Goal: Task Accomplishment & Management: Complete application form

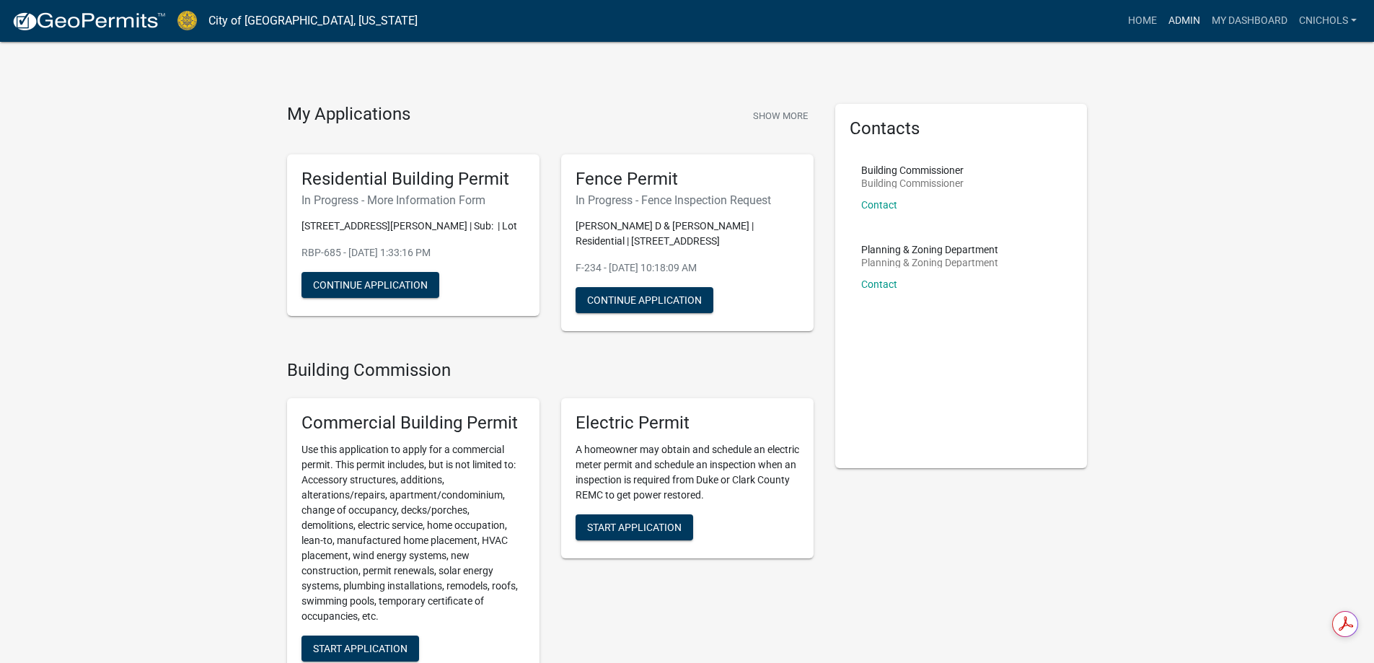
click at [1179, 21] on link "Admin" at bounding box center [1184, 20] width 43 height 27
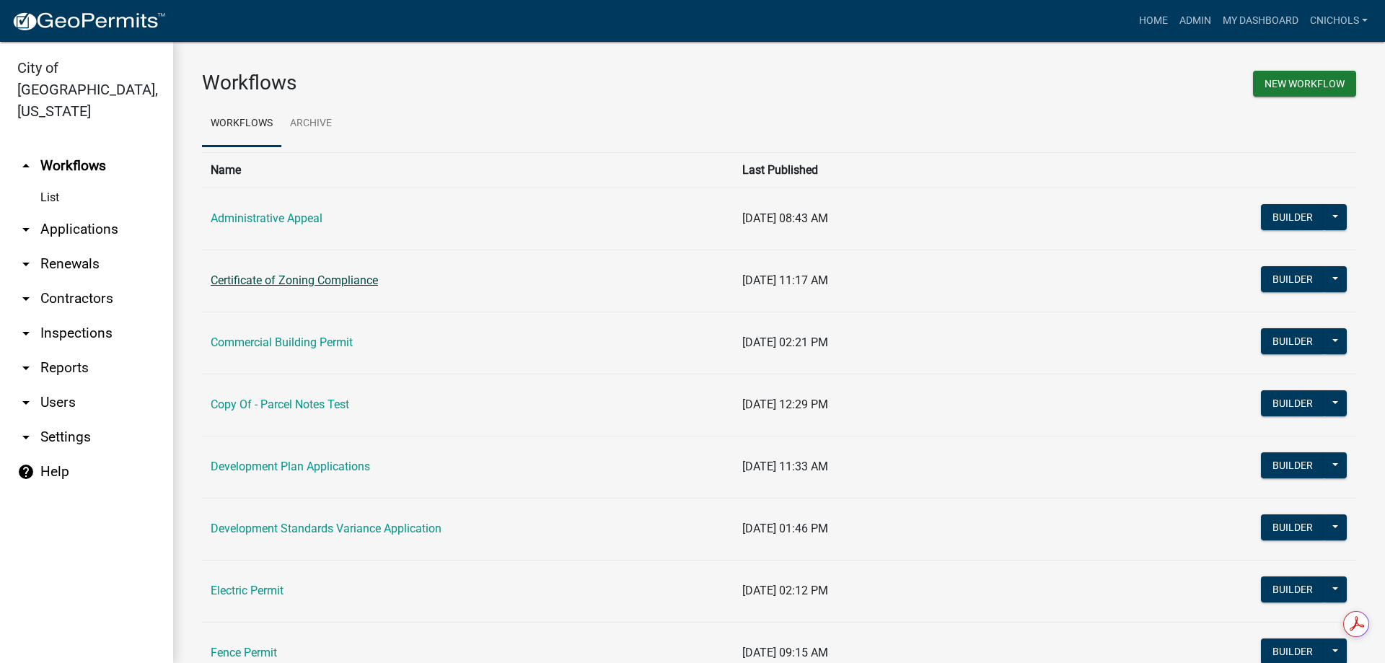
click at [269, 281] on link "Certificate of Zoning Compliance" at bounding box center [294, 280] width 167 height 14
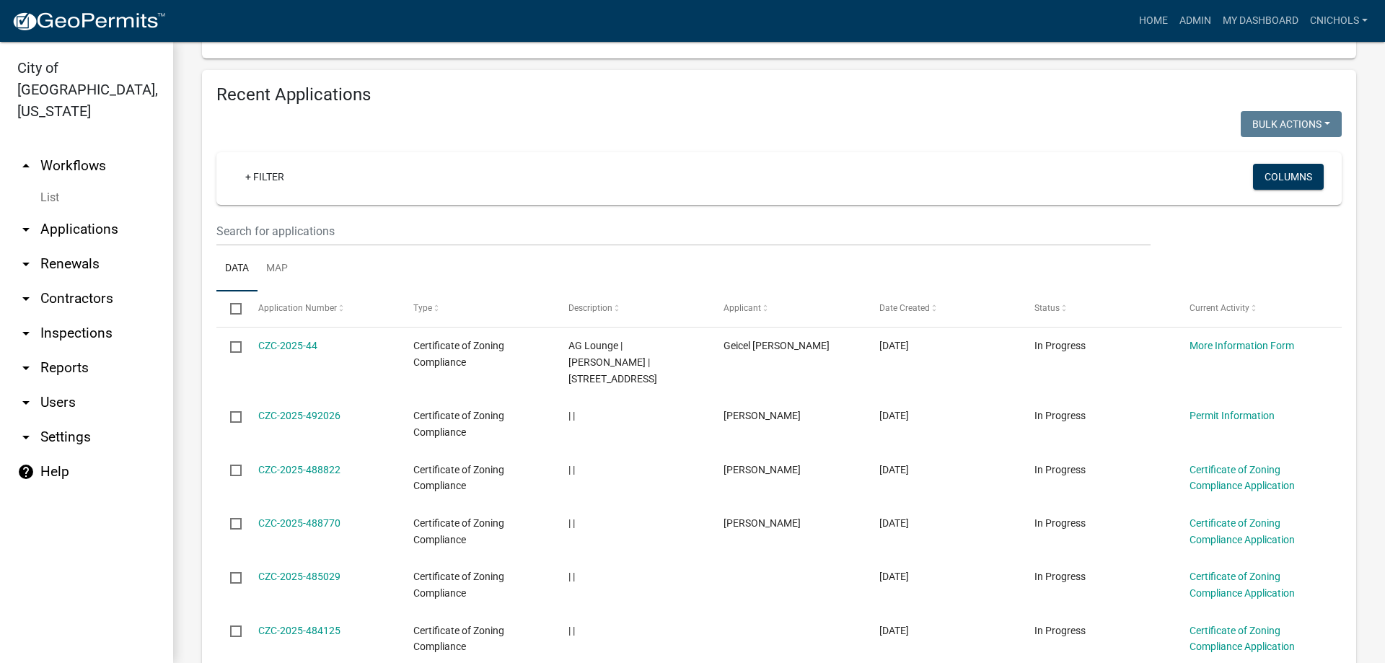
scroll to position [505, 0]
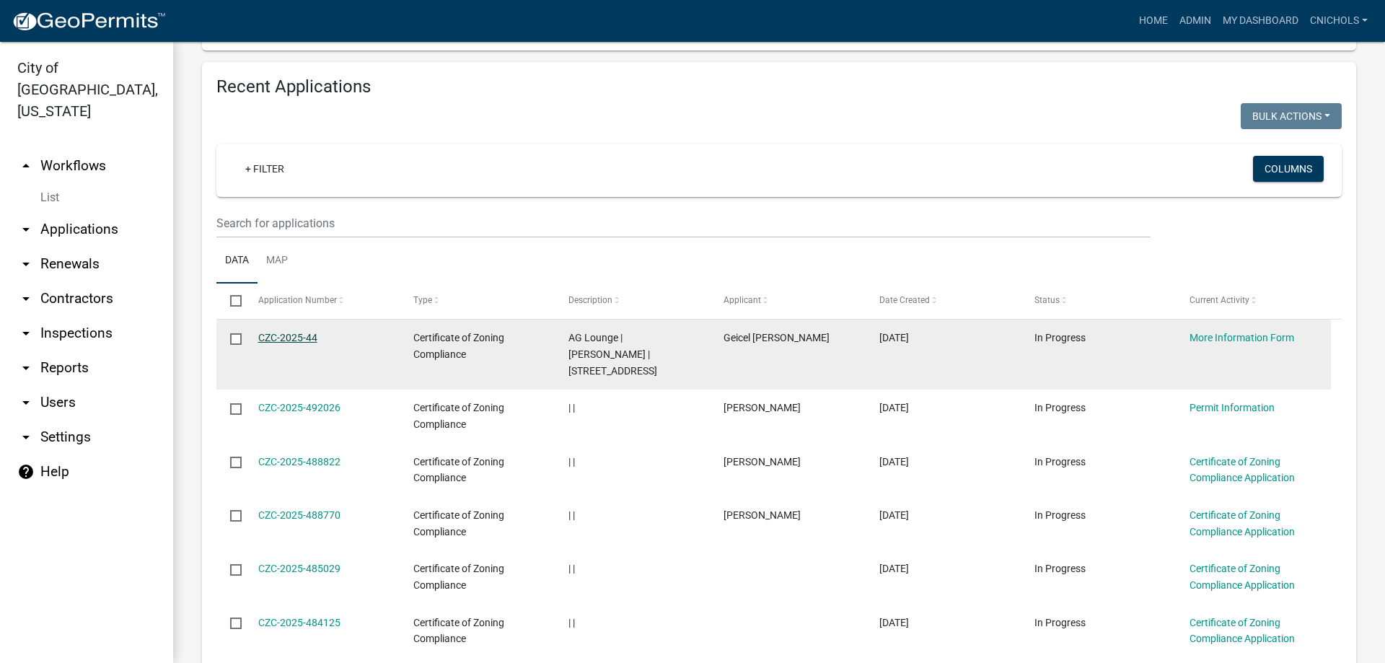
click at [288, 337] on link "CZC-2025-44" at bounding box center [287, 338] width 59 height 12
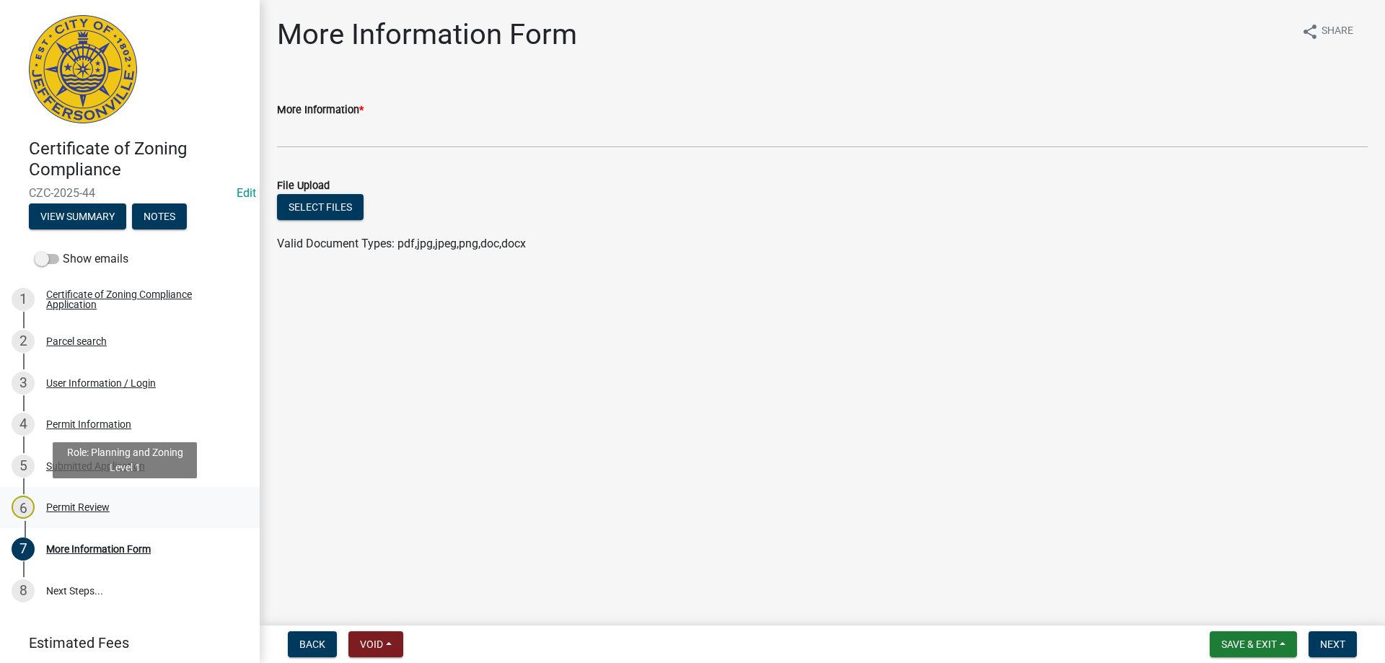
click at [74, 505] on div "Permit Review" at bounding box center [77, 507] width 63 height 10
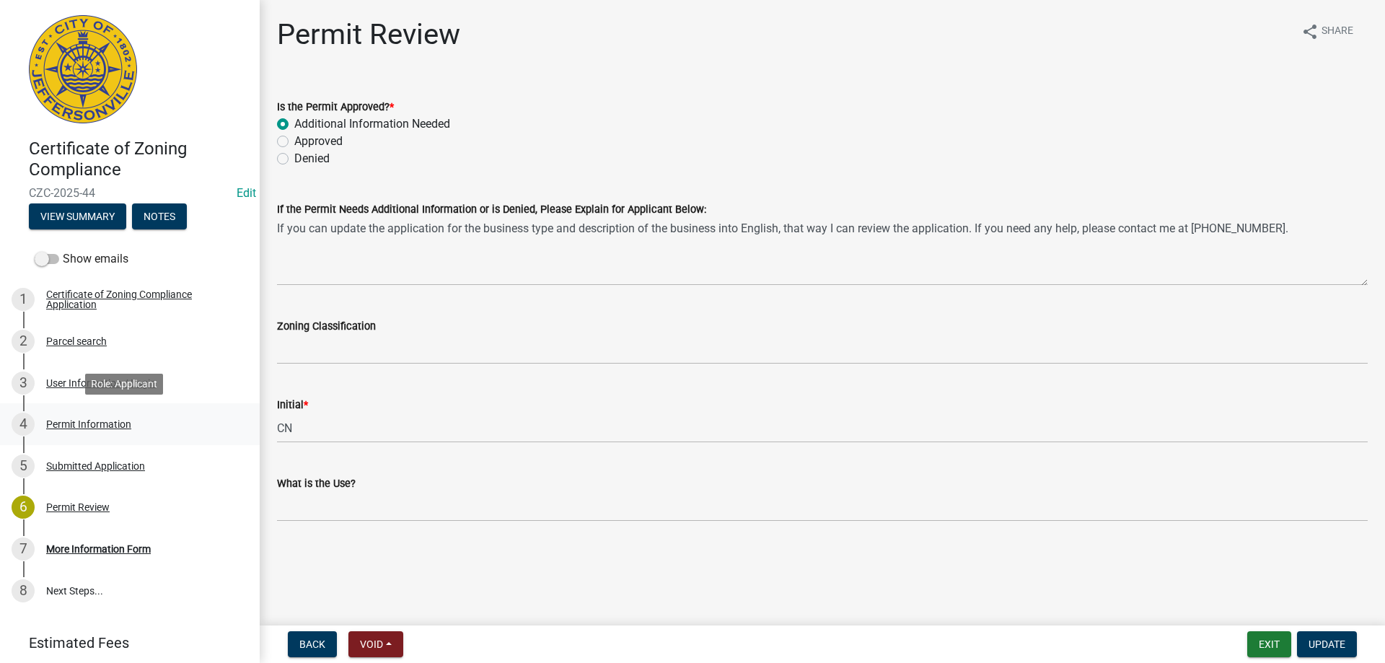
click at [71, 421] on div "Permit Information" at bounding box center [88, 424] width 85 height 10
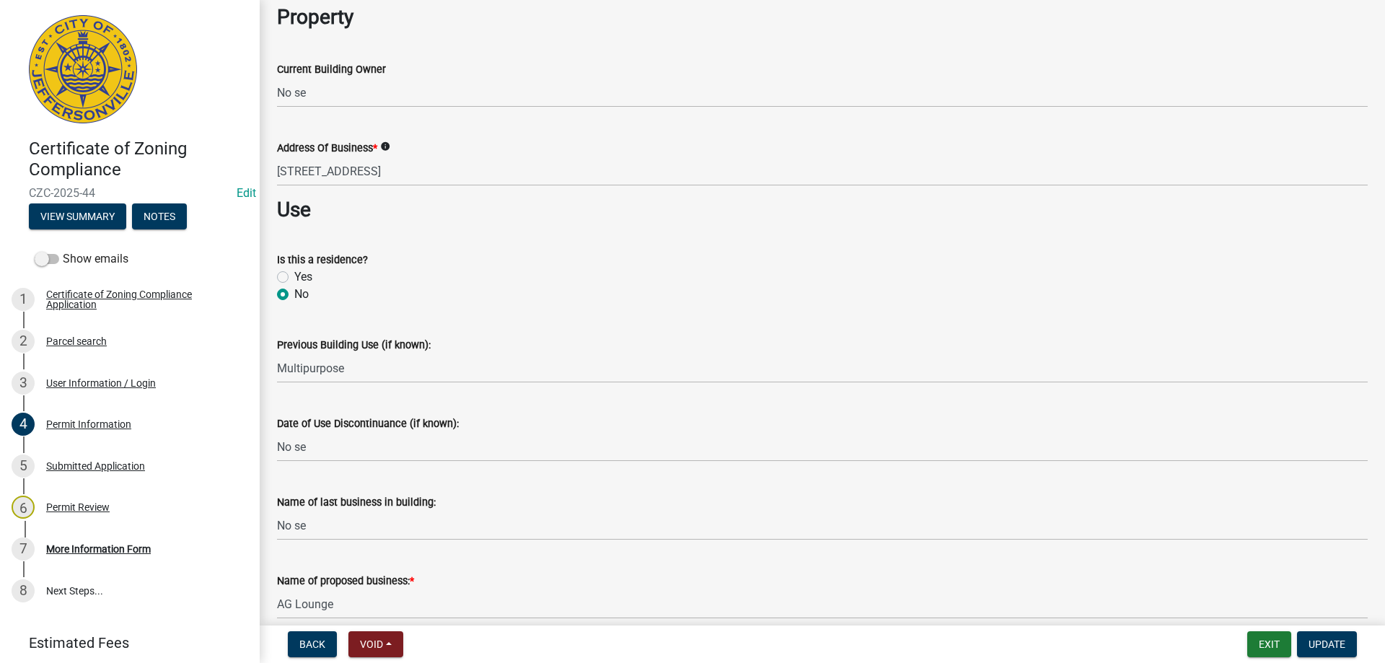
scroll to position [793, 0]
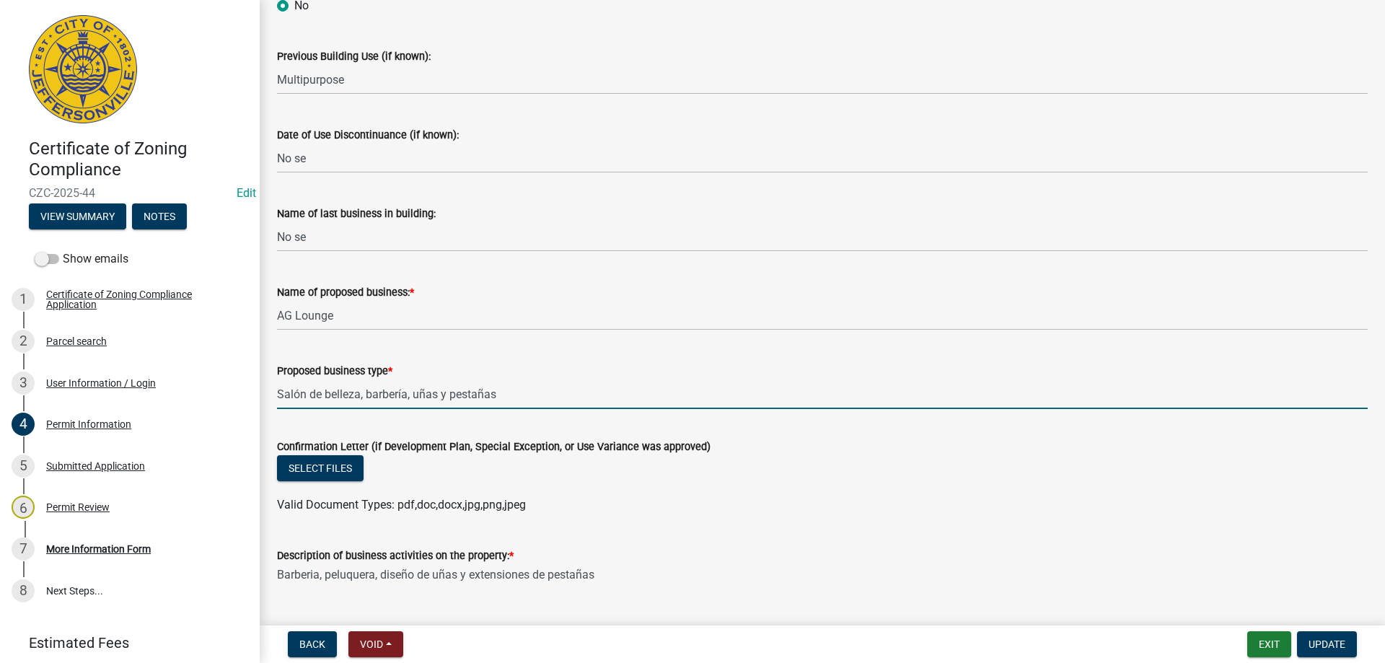
click at [507, 397] on input "Salón de belleza, barbería, uñas y pestañas" at bounding box center [822, 394] width 1091 height 30
type input "S"
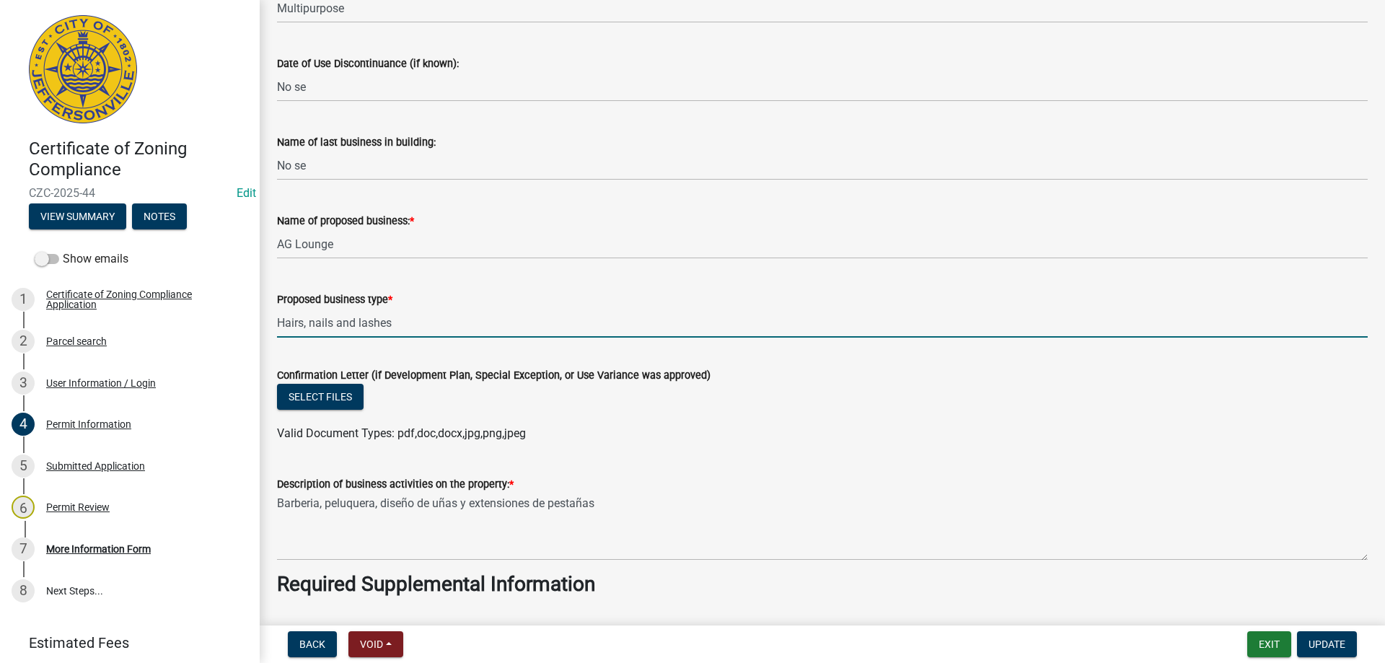
scroll to position [1010, 0]
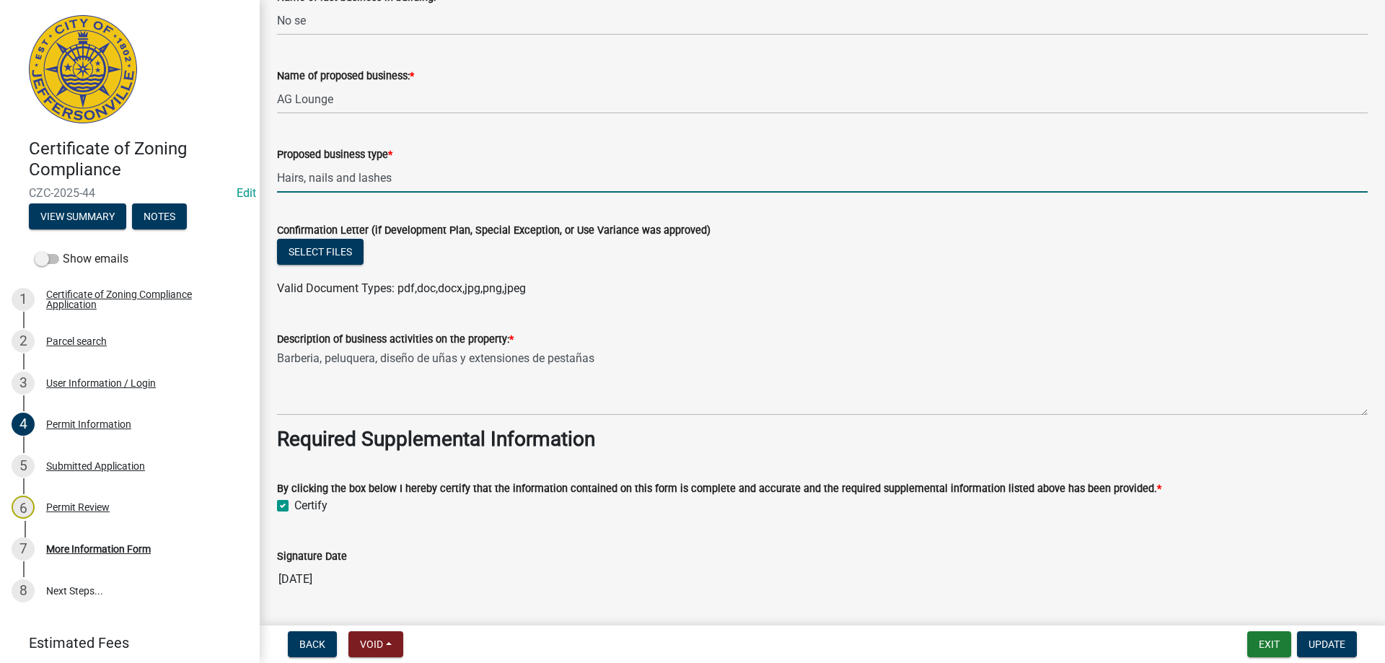
type input "Hairs, nails and lashes"
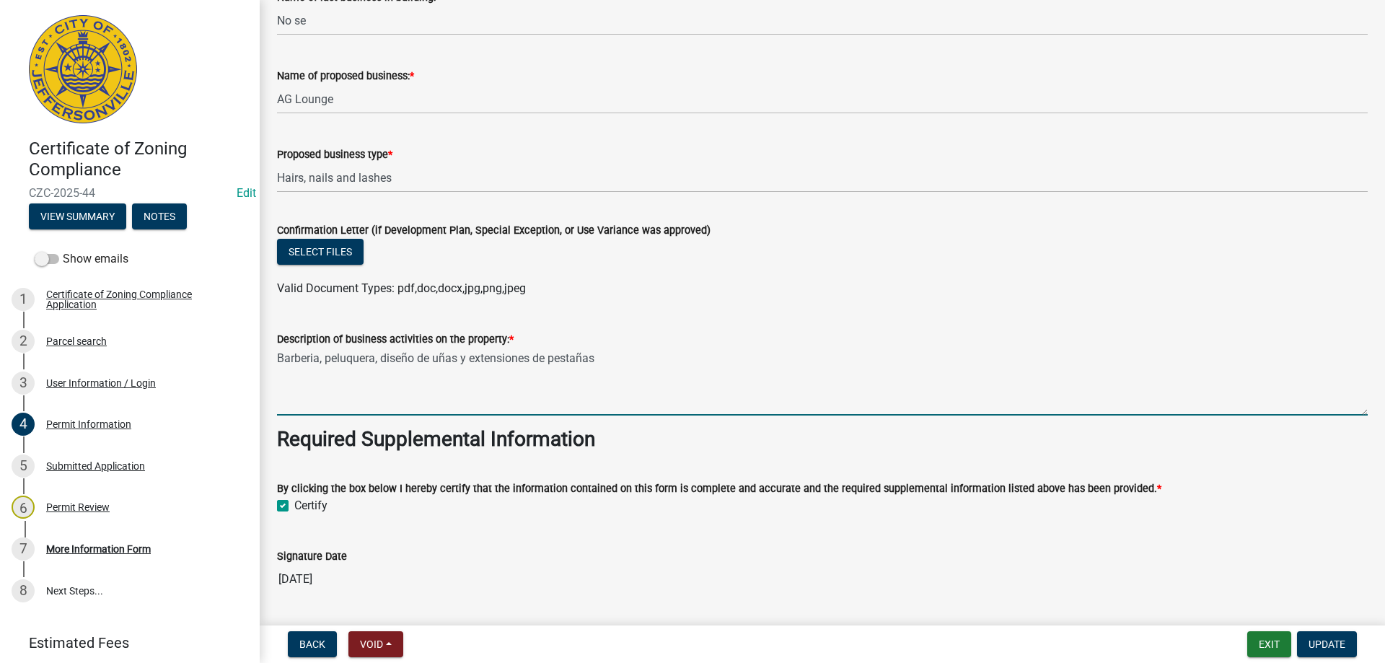
click at [620, 367] on textarea "Barberia, peluquera, diseño de uñas y extensiones de pestañas" at bounding box center [822, 382] width 1091 height 68
type textarea "B"
click at [367, 359] on textarea "Hair, nail and lash salon" at bounding box center [822, 382] width 1091 height 68
type textarea "Hair, nail and lashes salon"
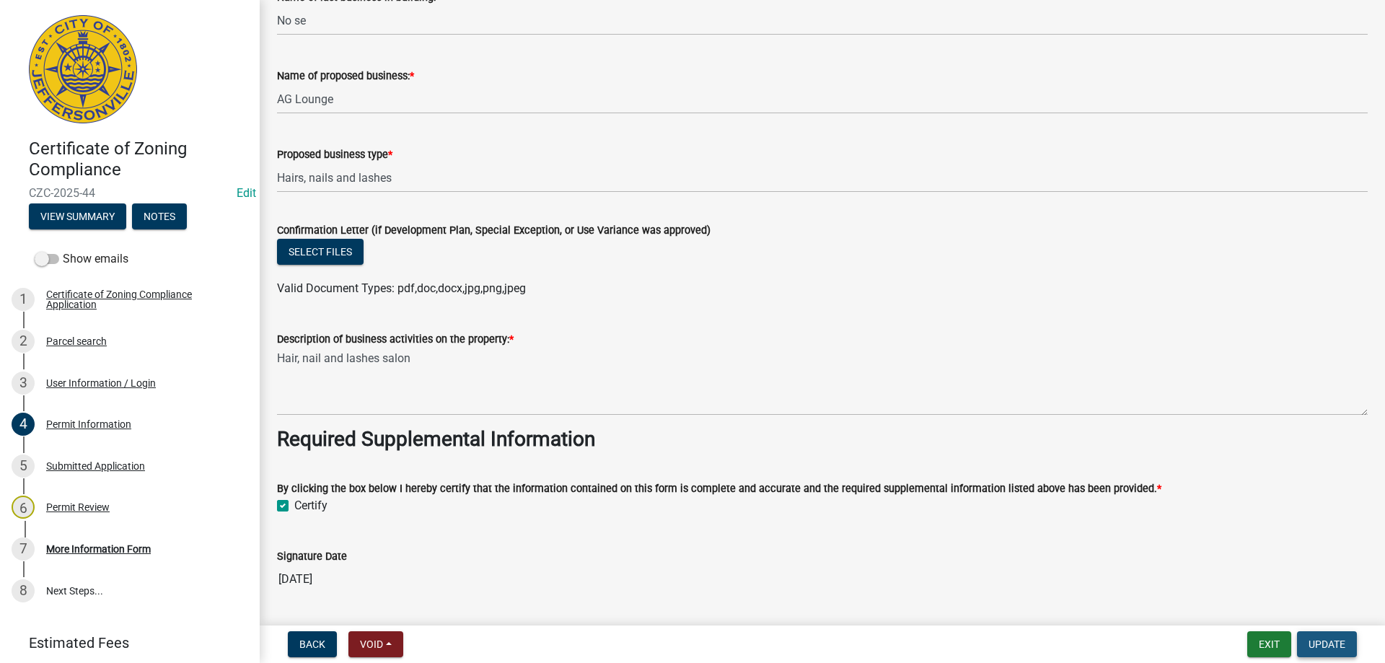
click at [1315, 647] on span "Update" at bounding box center [1327, 644] width 37 height 12
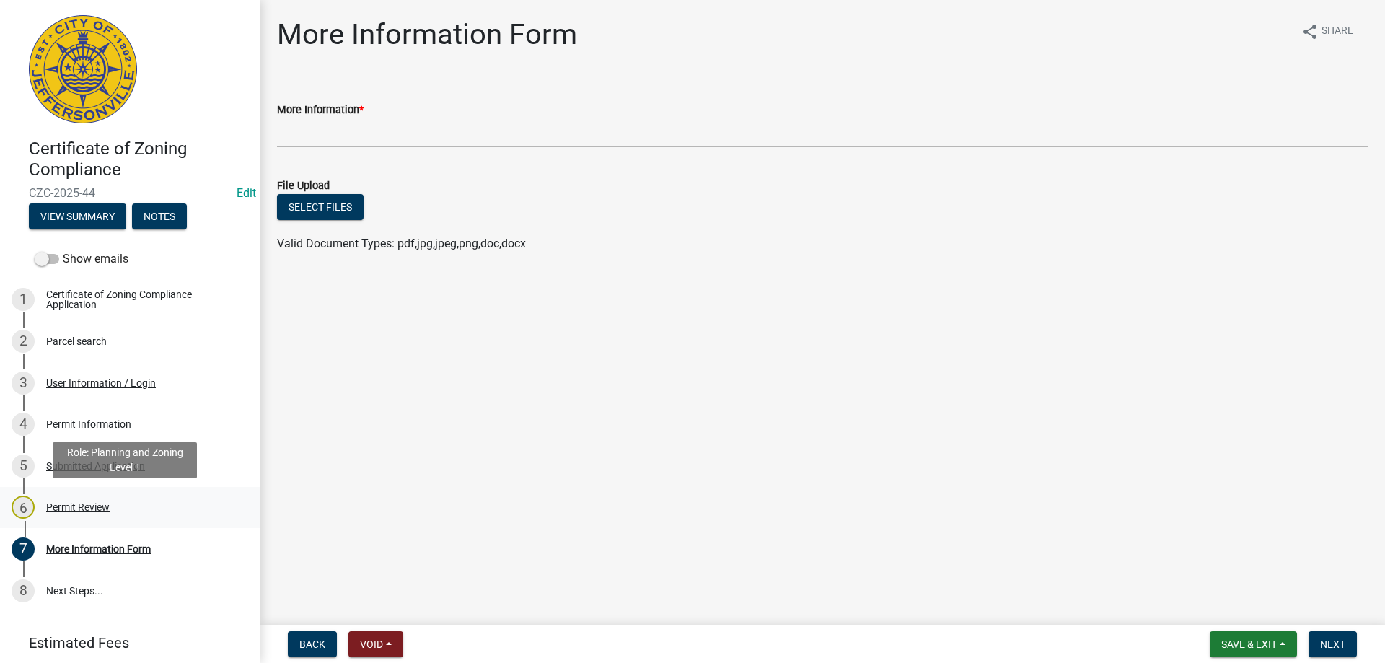
click at [91, 504] on div "Permit Review" at bounding box center [77, 507] width 63 height 10
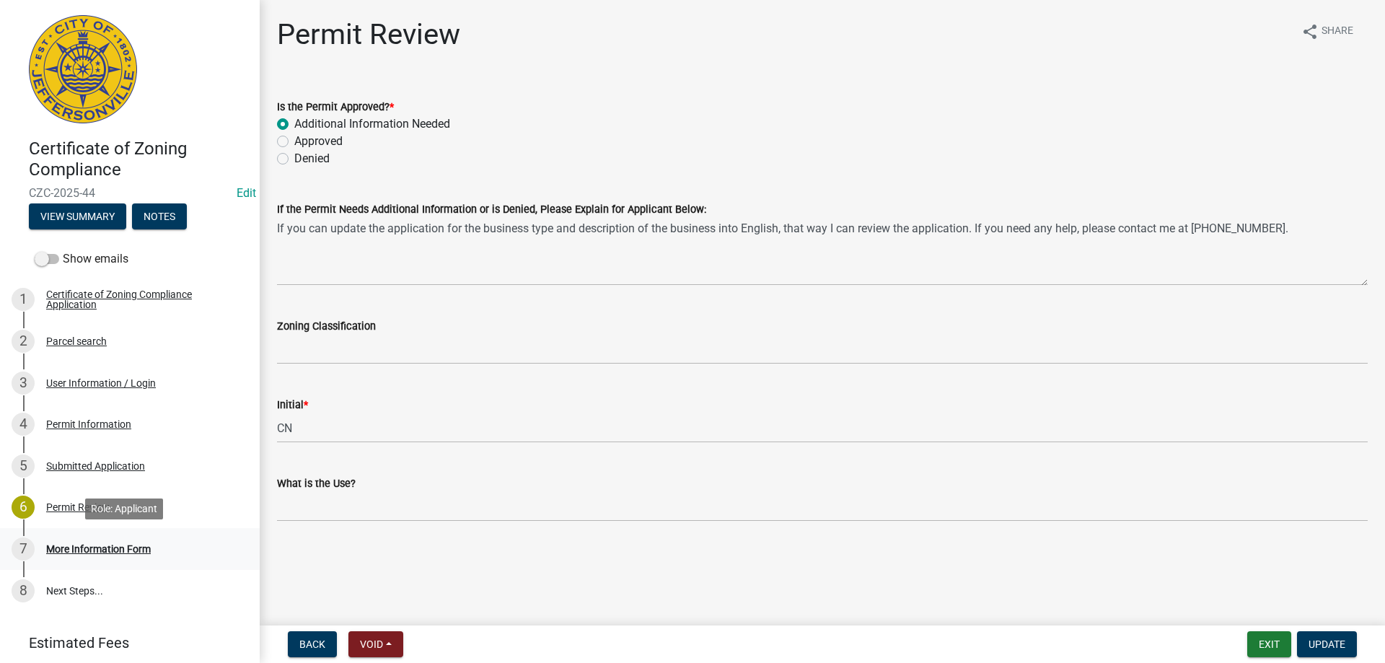
click at [68, 549] on div "More Information Form" at bounding box center [98, 549] width 105 height 10
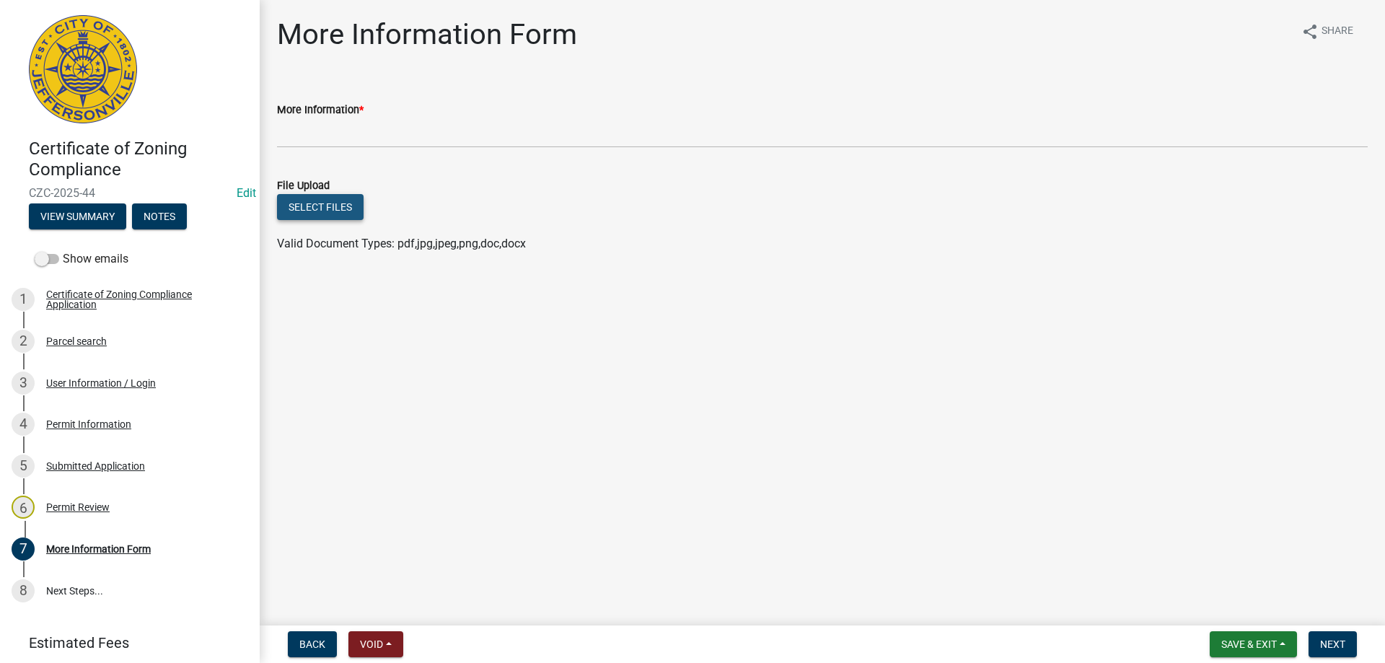
click at [333, 205] on button "Select files" at bounding box center [320, 207] width 87 height 26
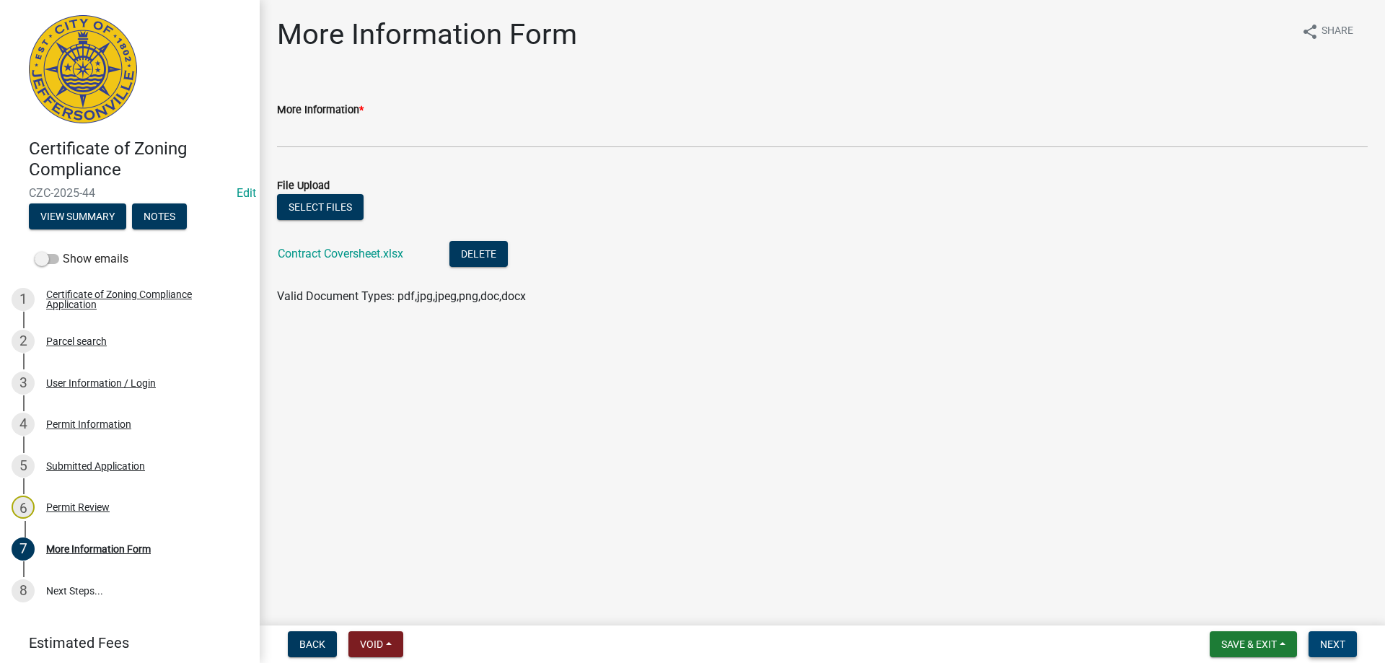
drag, startPoint x: 1335, startPoint y: 646, endPoint x: 967, endPoint y: 535, distance: 384.3
click at [1334, 646] on span "Next" at bounding box center [1332, 644] width 25 height 12
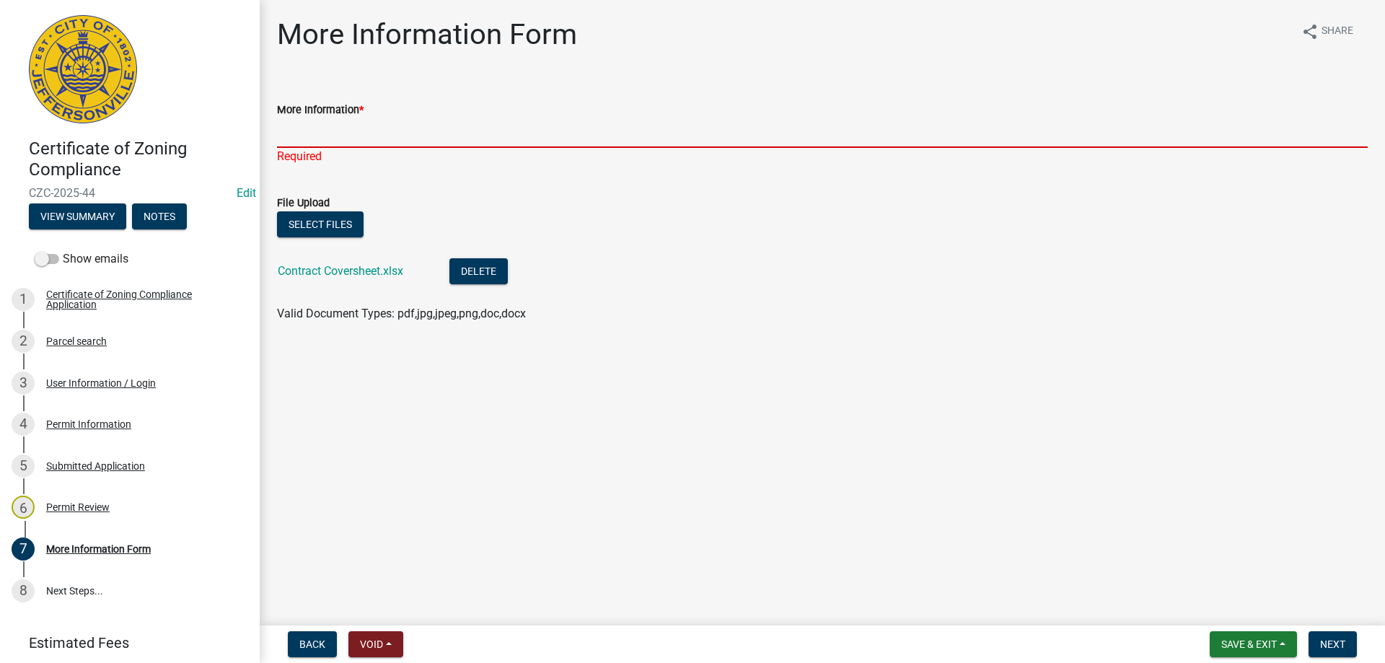
click at [296, 136] on input "More Information *" at bounding box center [822, 133] width 1091 height 30
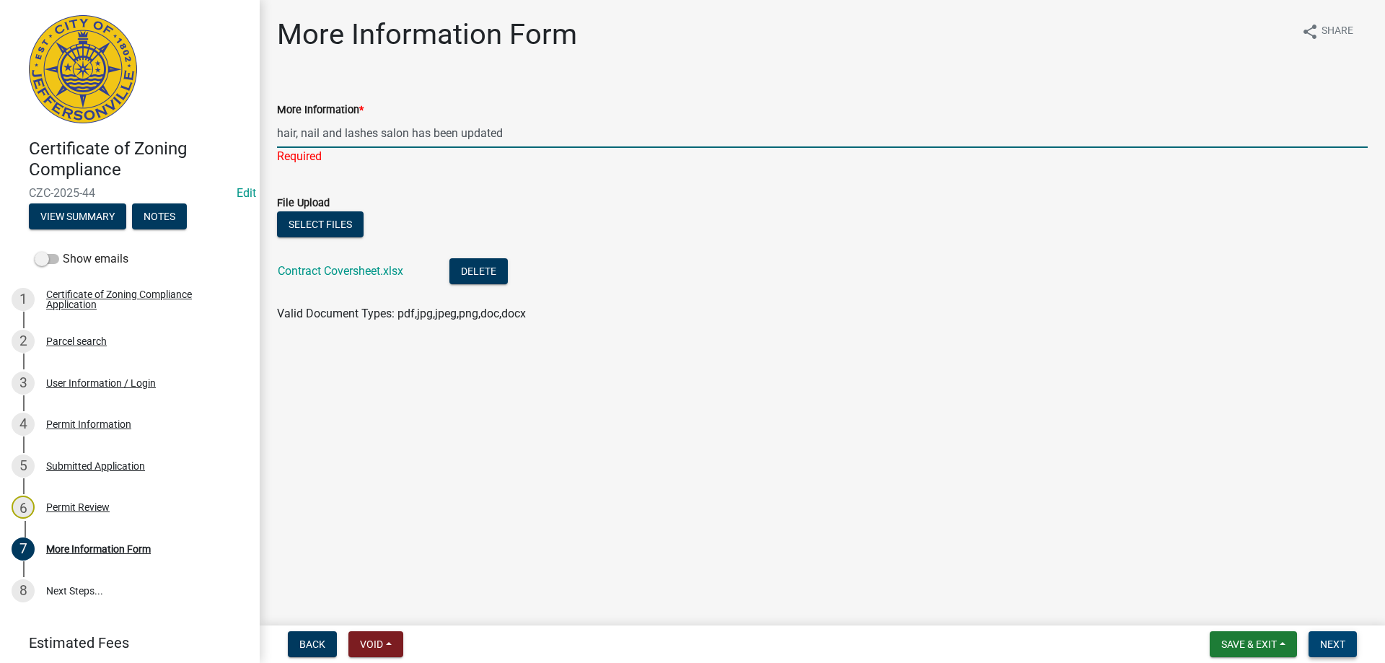
type input "hair, nail and lashes salon has been updated"
click at [1342, 646] on span "Next" at bounding box center [1332, 644] width 25 height 12
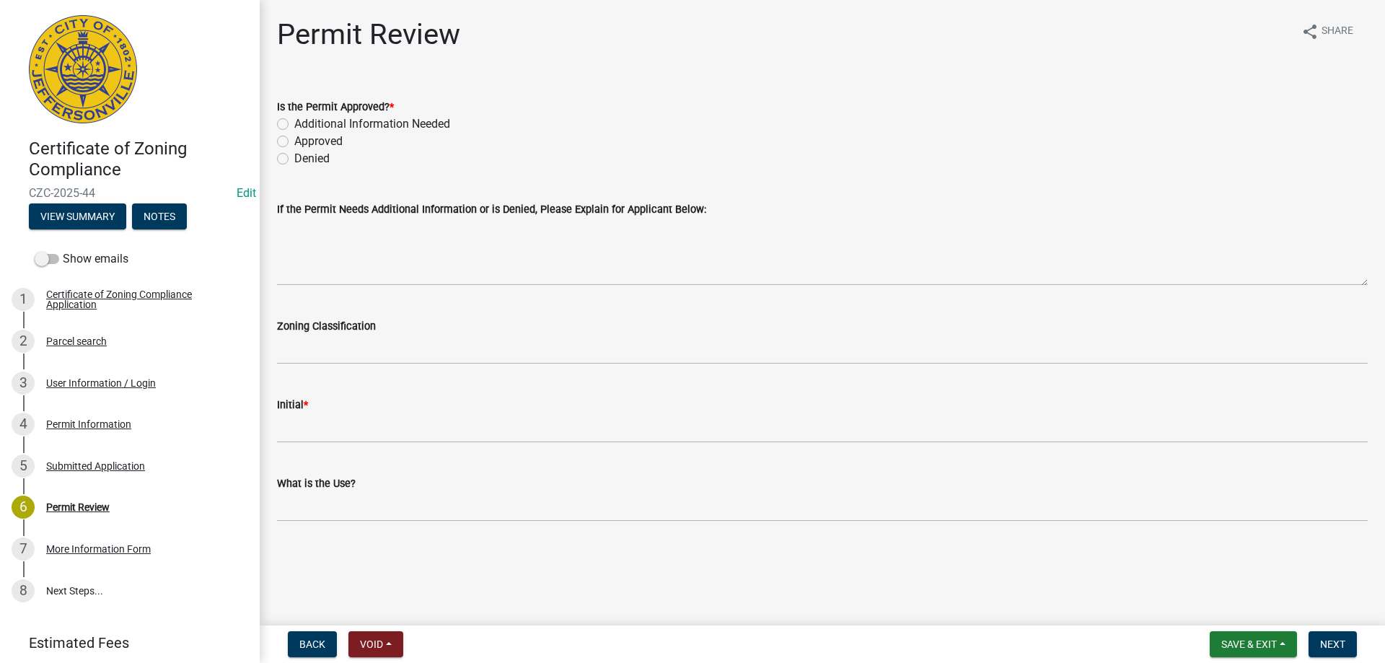
click at [294, 144] on label "Approved" at bounding box center [318, 141] width 48 height 17
click at [294, 142] on input "Approved" at bounding box center [298, 137] width 9 height 9
radio input "true"
click at [294, 136] on label "Approved" at bounding box center [318, 141] width 48 height 17
click at [294, 136] on input "Approved" at bounding box center [298, 137] width 9 height 9
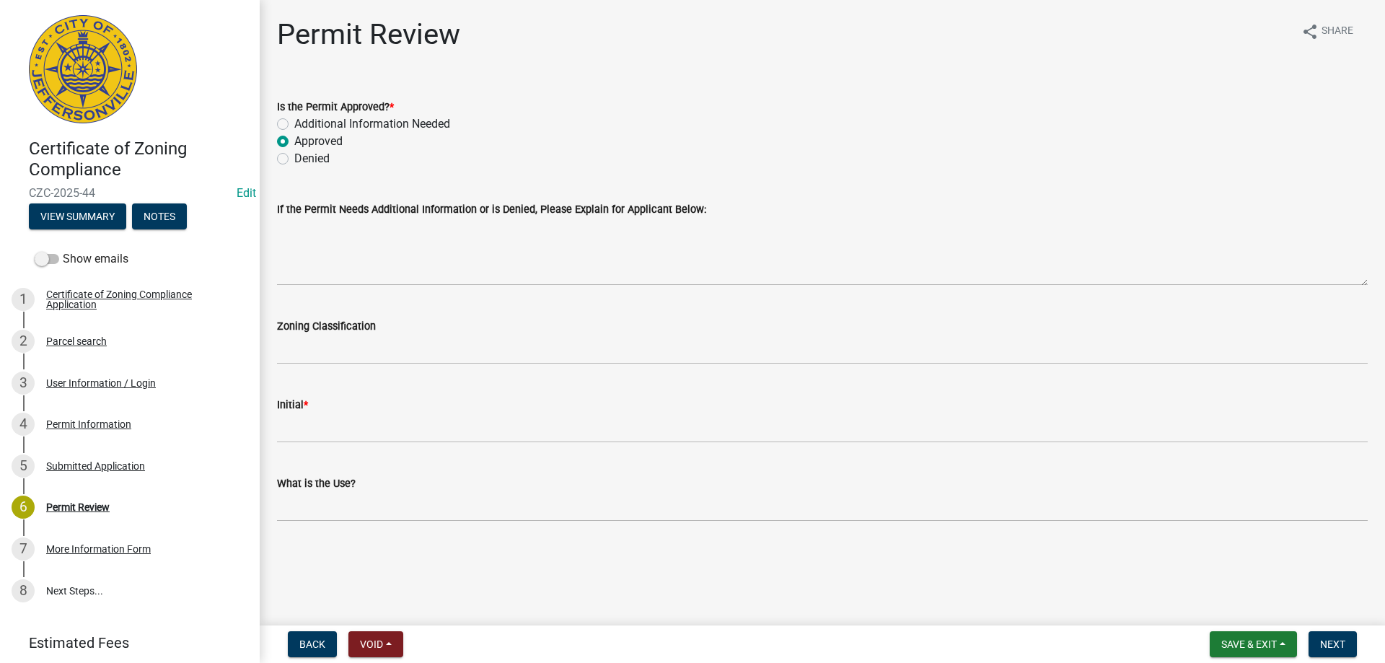
click at [294, 124] on label "Additional Information Needed" at bounding box center [372, 123] width 156 height 17
click at [294, 124] on input "Additional Information Needed" at bounding box center [298, 119] width 9 height 9
radio input "true"
click at [90, 422] on div "Permit Information" at bounding box center [88, 424] width 85 height 10
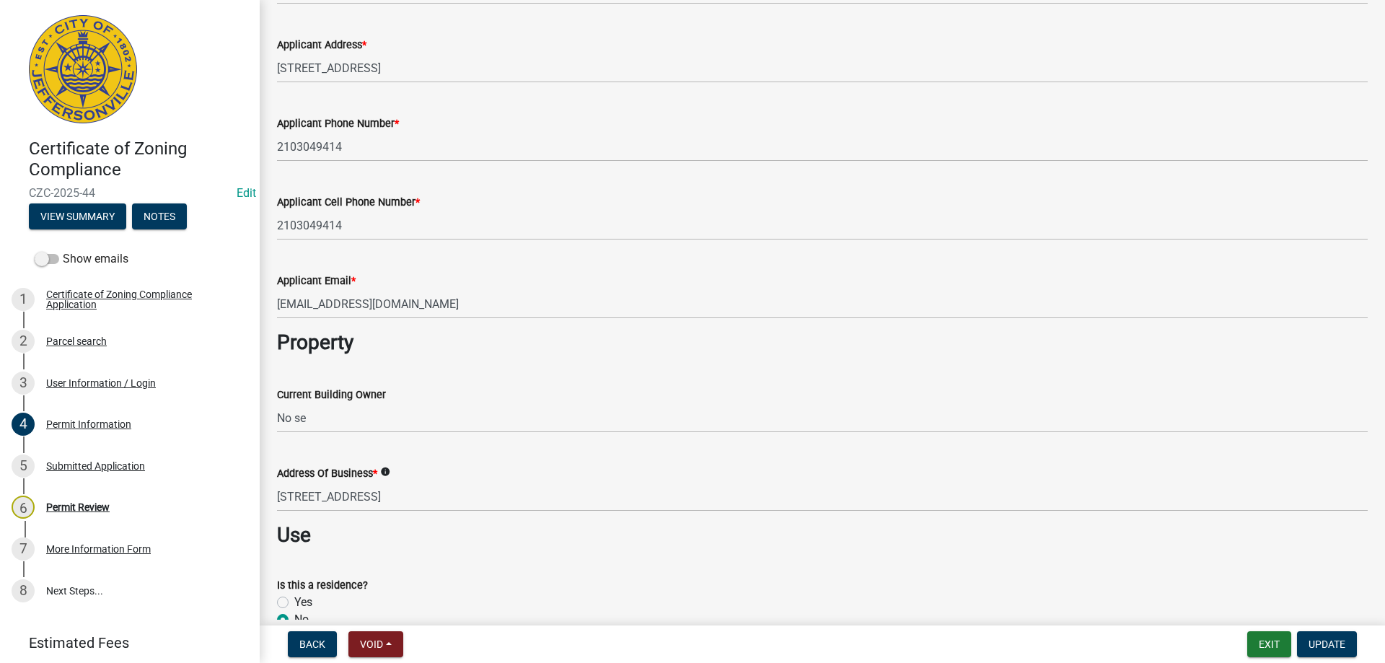
scroll to position [216, 0]
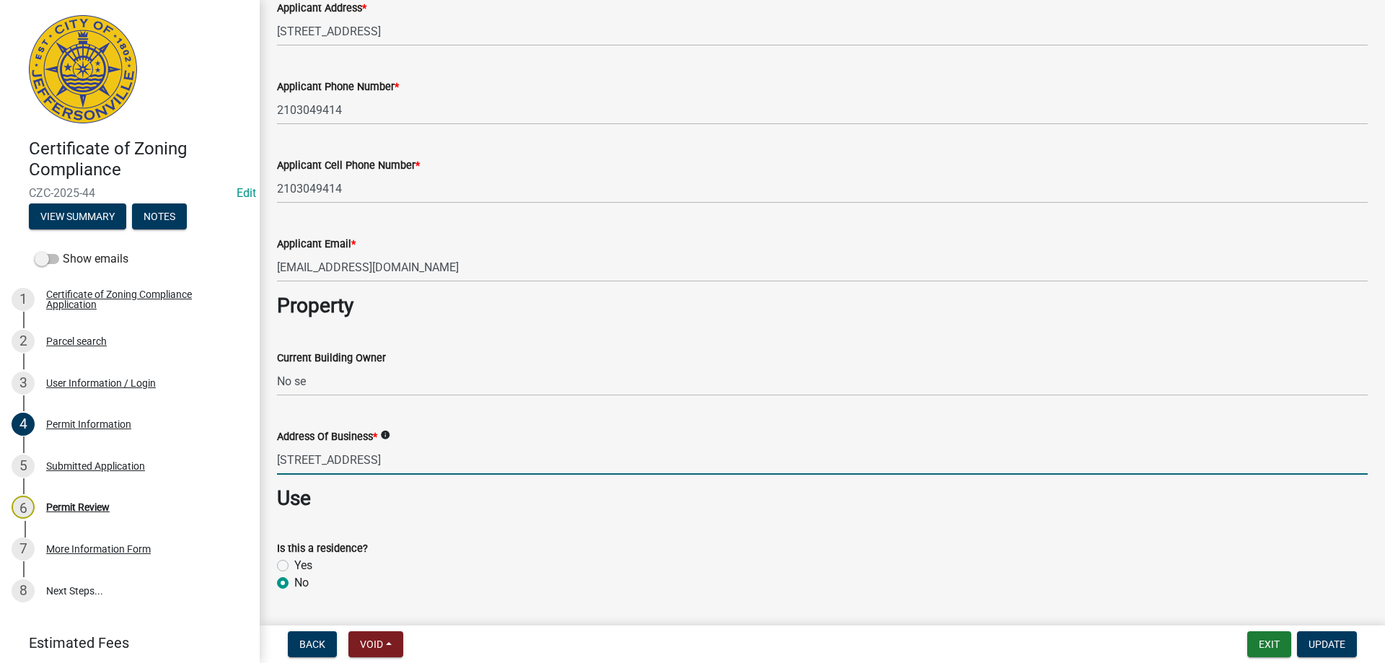
click at [304, 459] on input "[STREET_ADDRESS]" at bounding box center [822, 460] width 1091 height 30
click at [300, 462] on input "[STREET_ADDRESS]" at bounding box center [822, 460] width 1091 height 30
type input "[STREET_ADDRESS]"
click at [1324, 643] on span "Update" at bounding box center [1327, 644] width 37 height 12
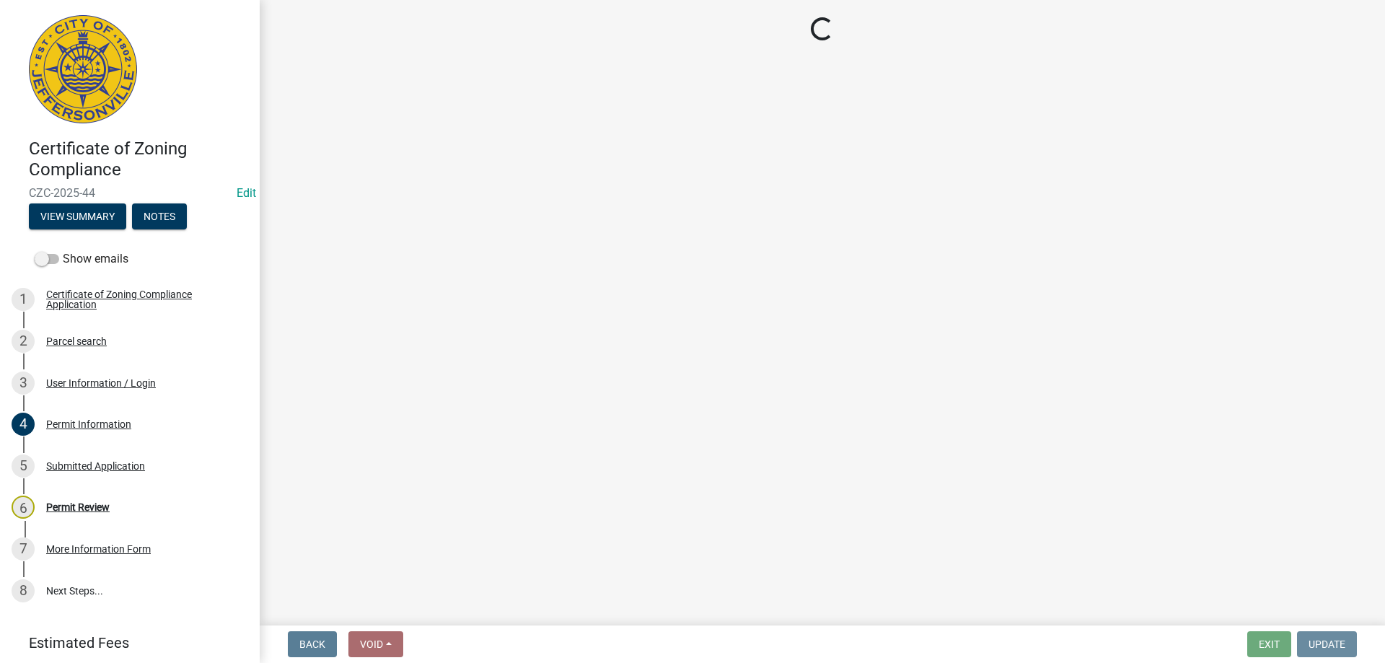
scroll to position [0, 0]
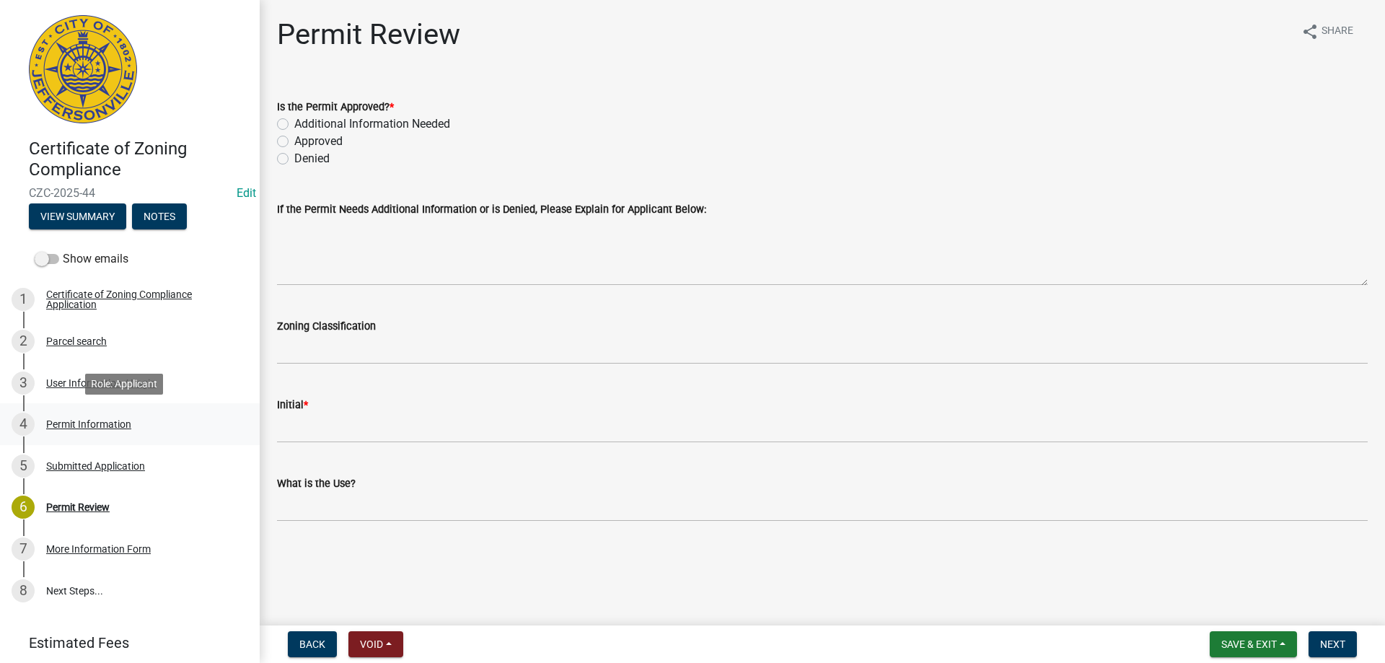
click at [75, 425] on div "Permit Information" at bounding box center [88, 424] width 85 height 10
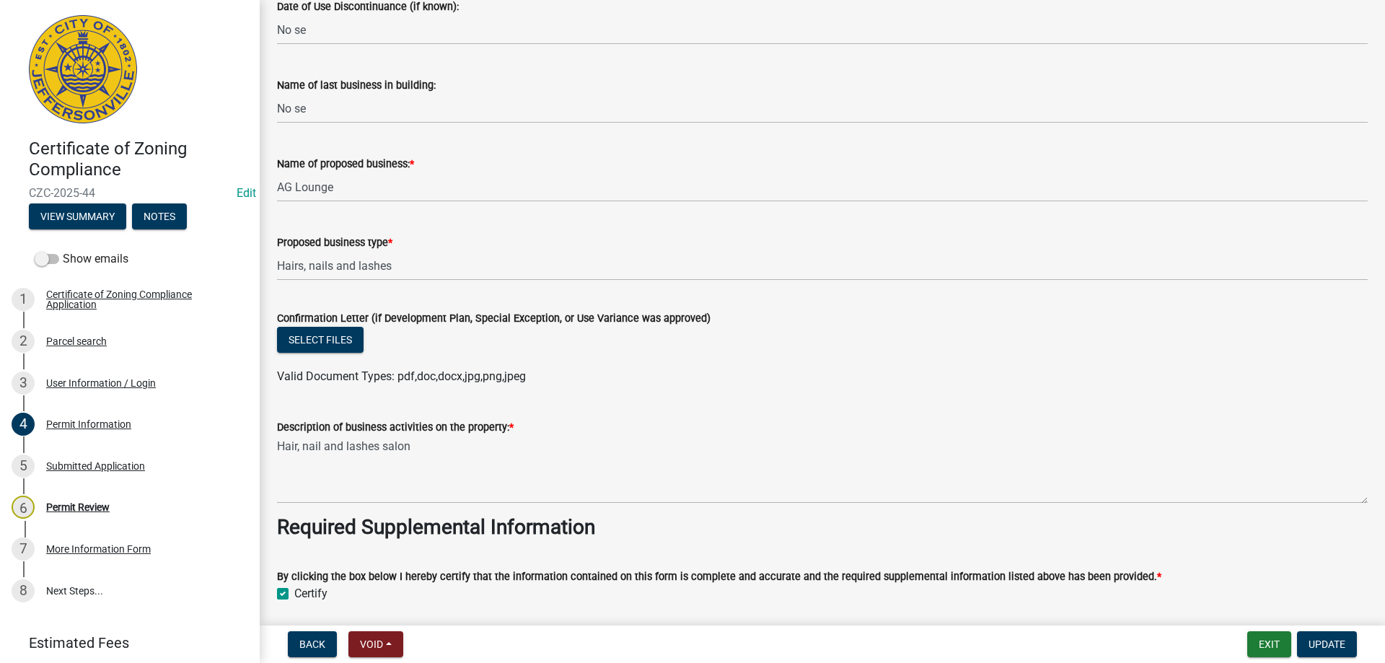
scroll to position [1010, 0]
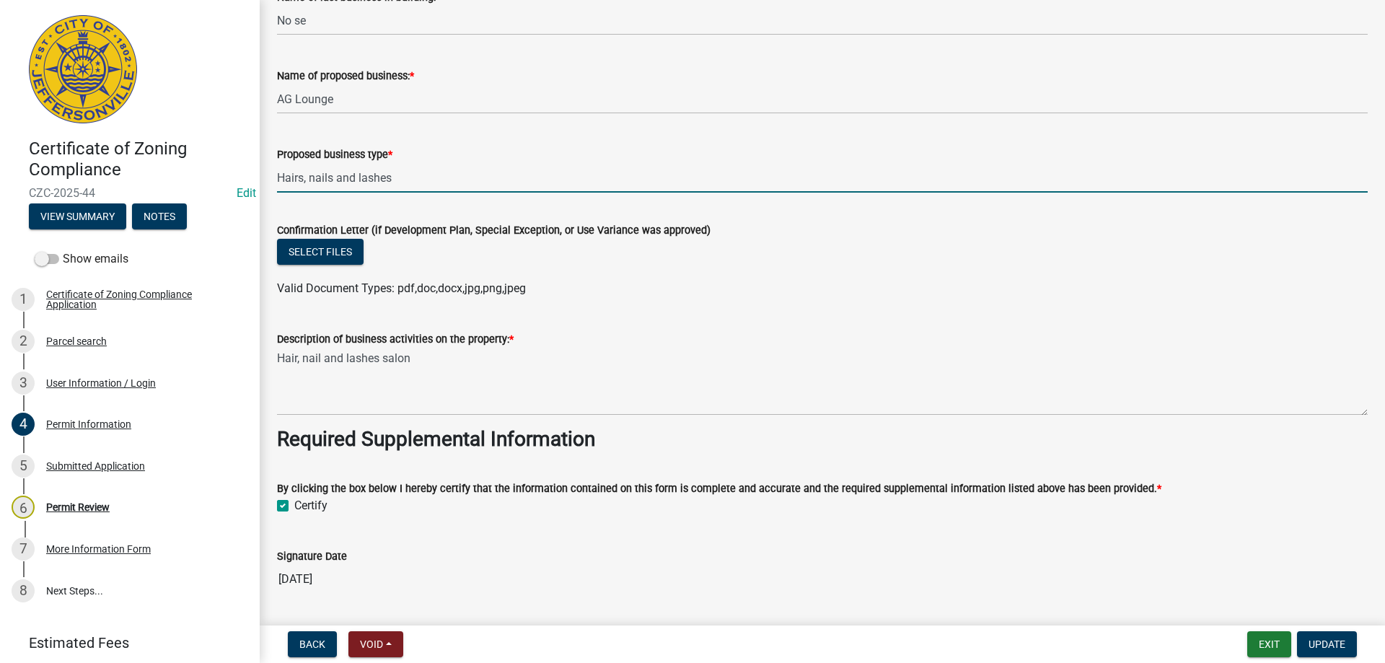
click at [302, 180] on input "Hairs, nails and lashes" at bounding box center [822, 178] width 1091 height 30
type input "Hair, nails and lashes"
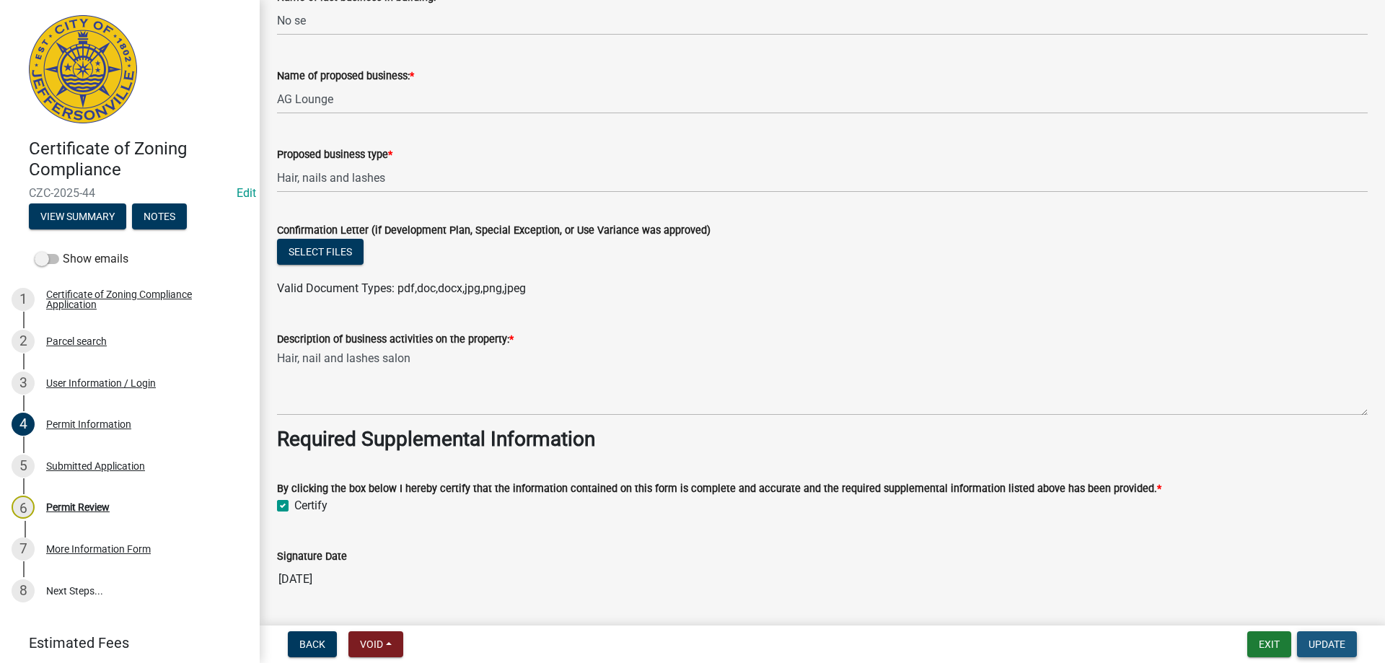
click at [1319, 643] on span "Update" at bounding box center [1327, 644] width 37 height 12
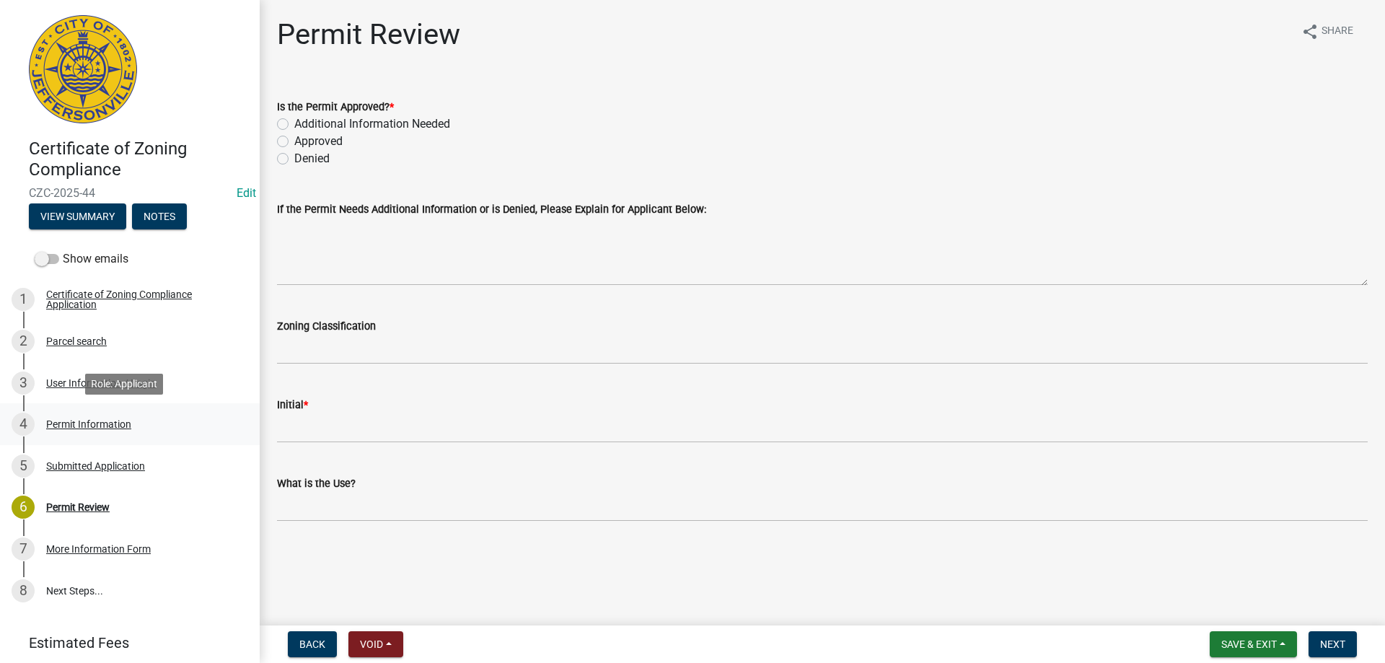
click at [81, 422] on div "Permit Information" at bounding box center [88, 424] width 85 height 10
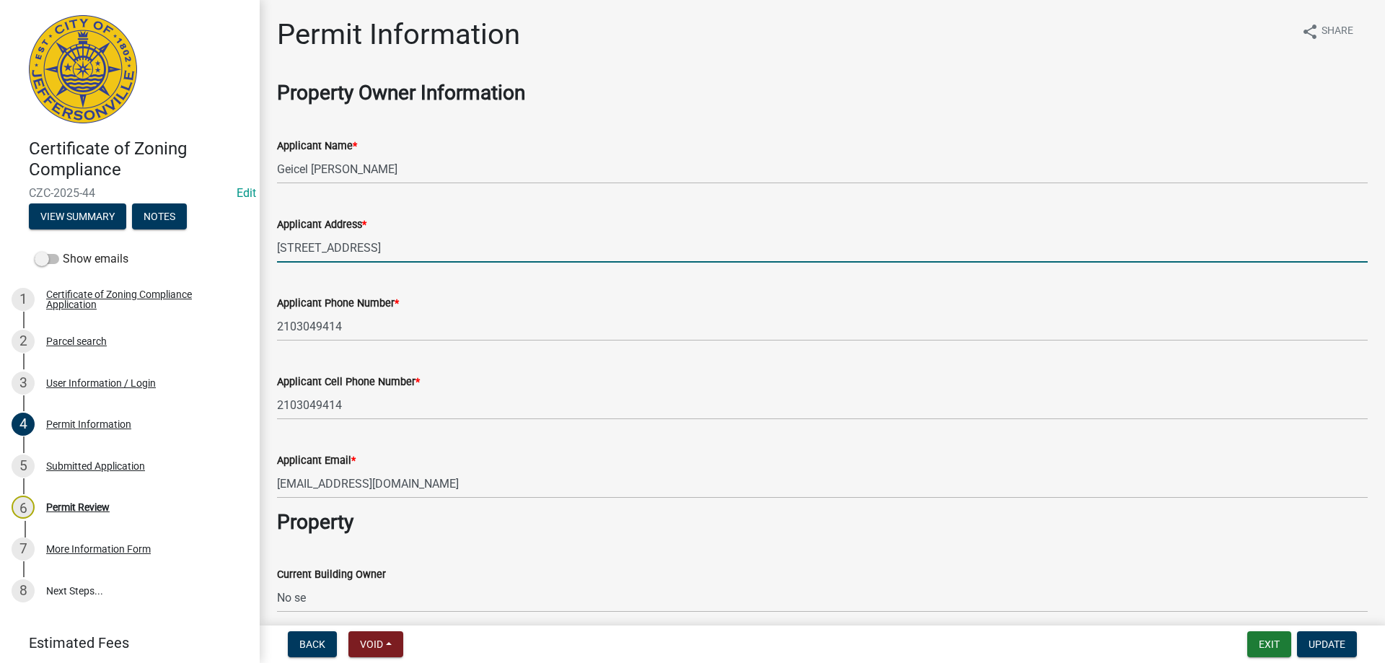
click at [459, 252] on input "[STREET_ADDRESS]" at bounding box center [822, 248] width 1091 height 30
type input "[STREET_ADDRESS]"
click at [1338, 645] on span "Update" at bounding box center [1327, 644] width 37 height 12
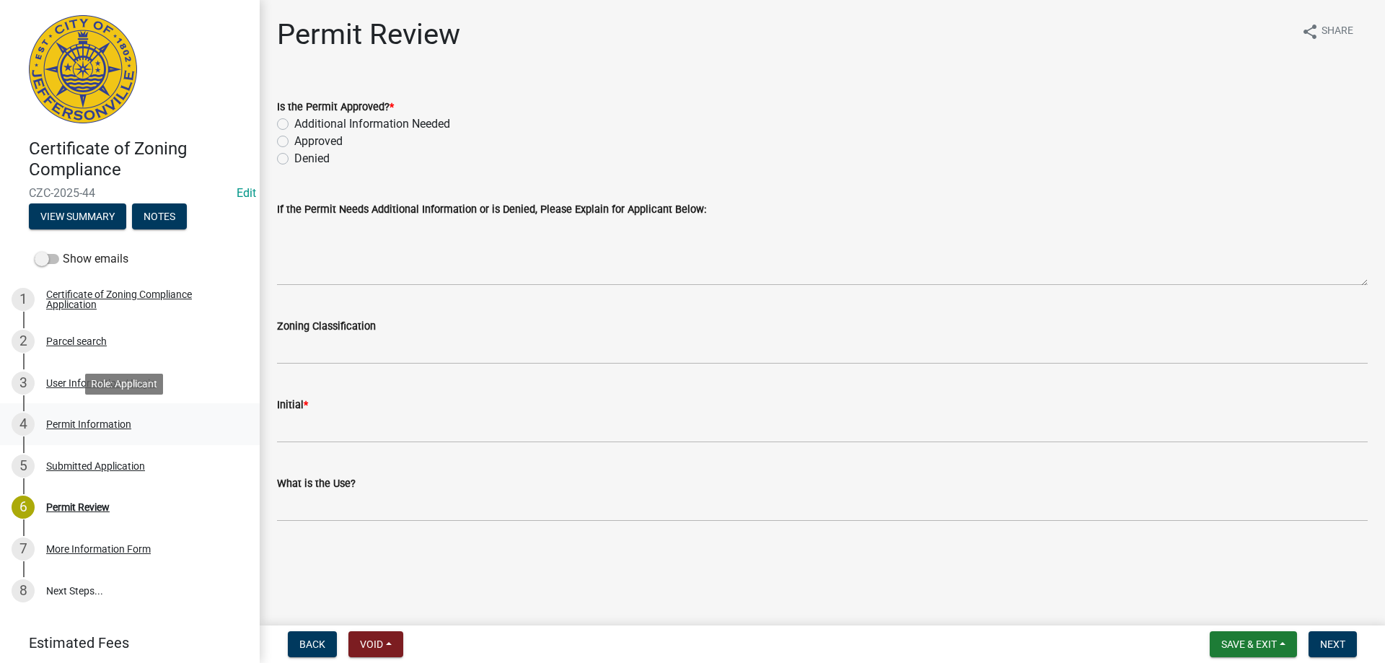
click at [70, 426] on div "Permit Information" at bounding box center [88, 424] width 85 height 10
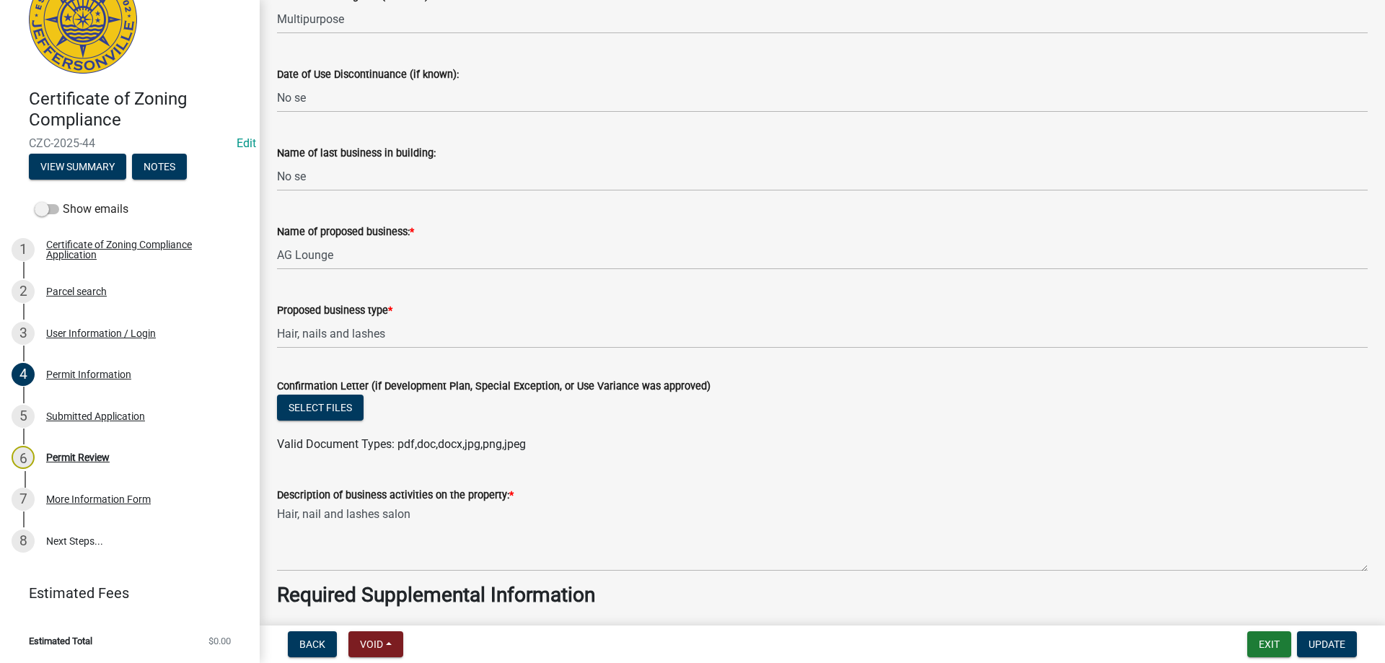
scroll to position [1010, 0]
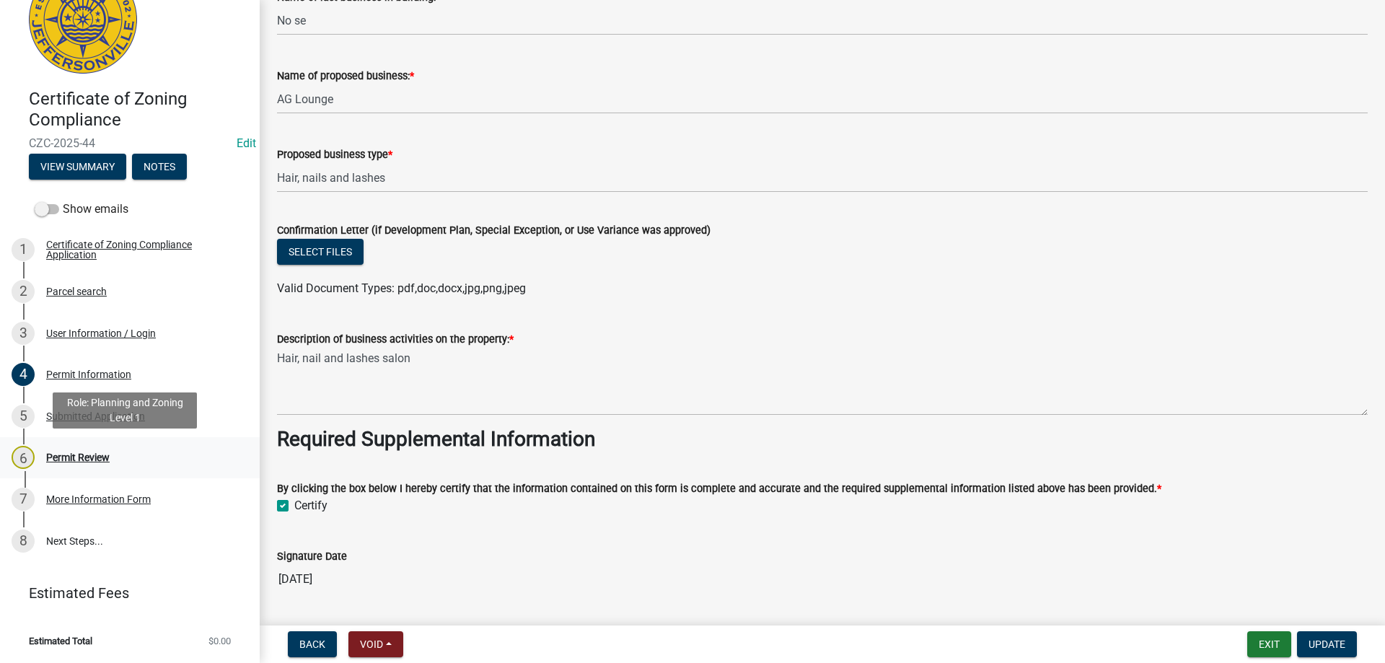
click at [78, 459] on div "Permit Review" at bounding box center [77, 457] width 63 height 10
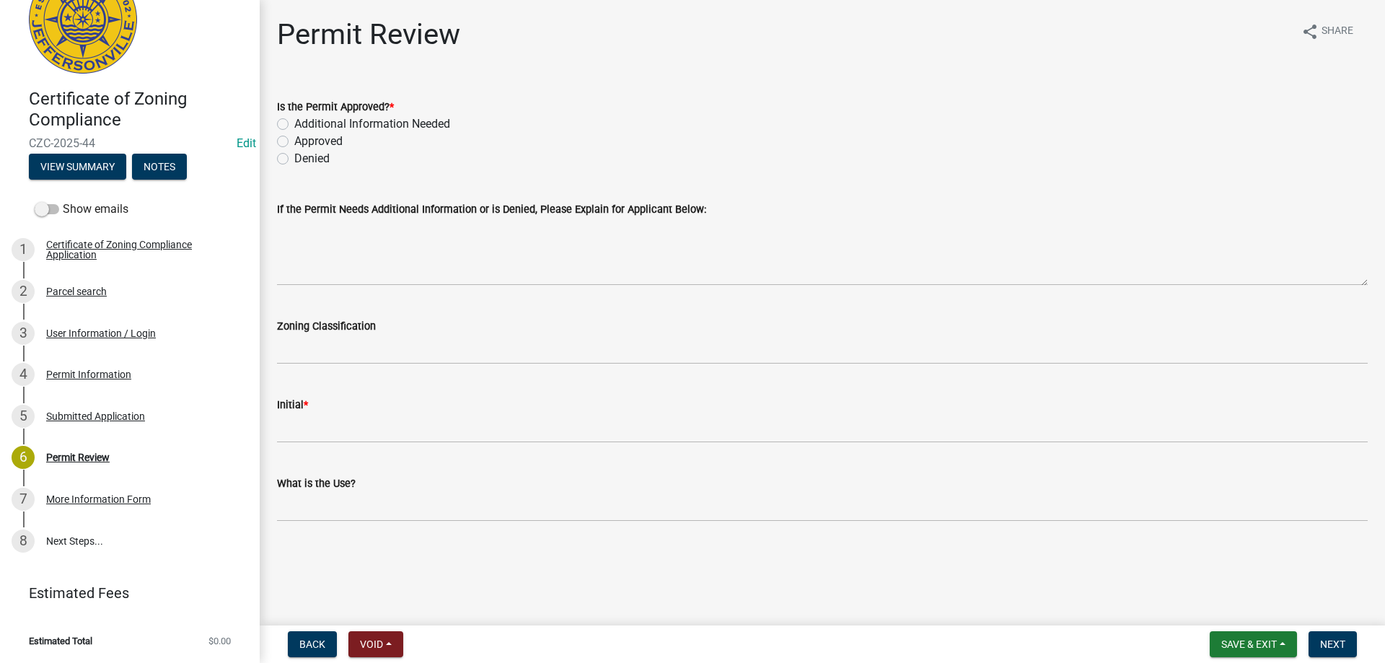
click at [294, 140] on label "Approved" at bounding box center [318, 141] width 48 height 17
click at [294, 140] on input "Approved" at bounding box center [298, 137] width 9 height 9
radio input "true"
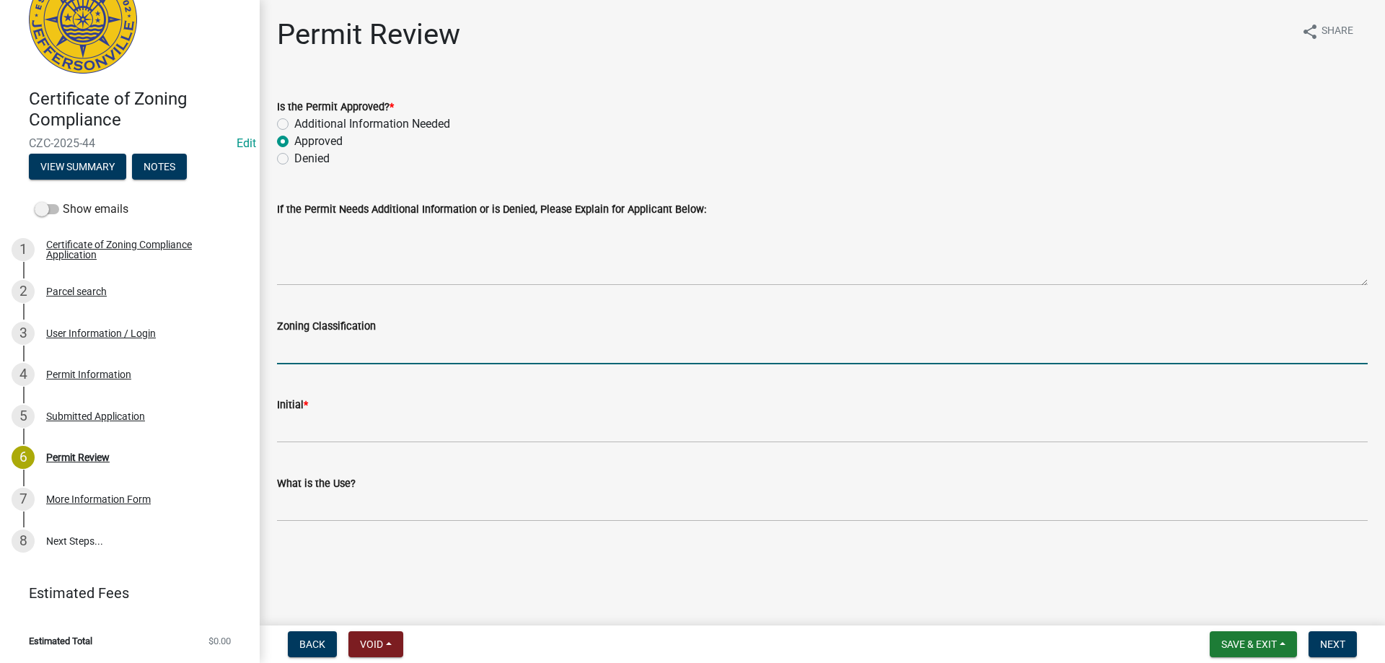
click at [315, 353] on input "Zoning Classification" at bounding box center [822, 350] width 1091 height 30
type input "C2"
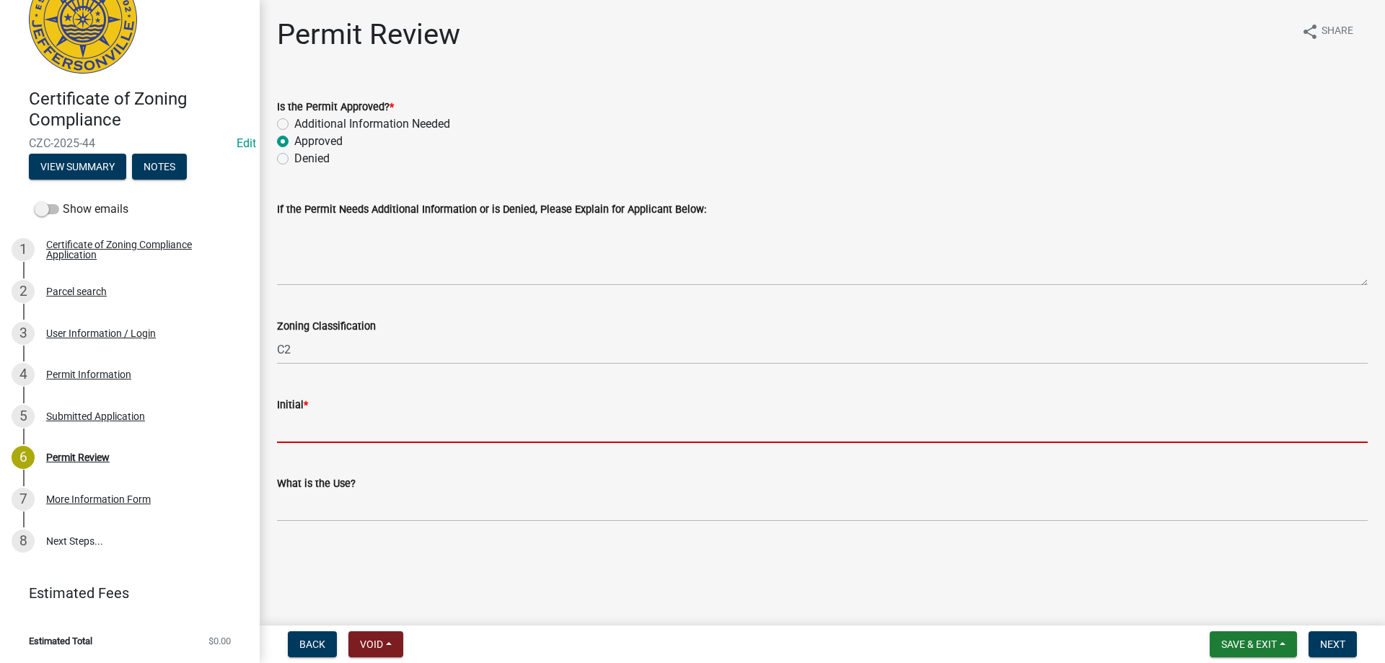
click at [308, 431] on input "Initial *" at bounding box center [822, 428] width 1091 height 30
type input "CN"
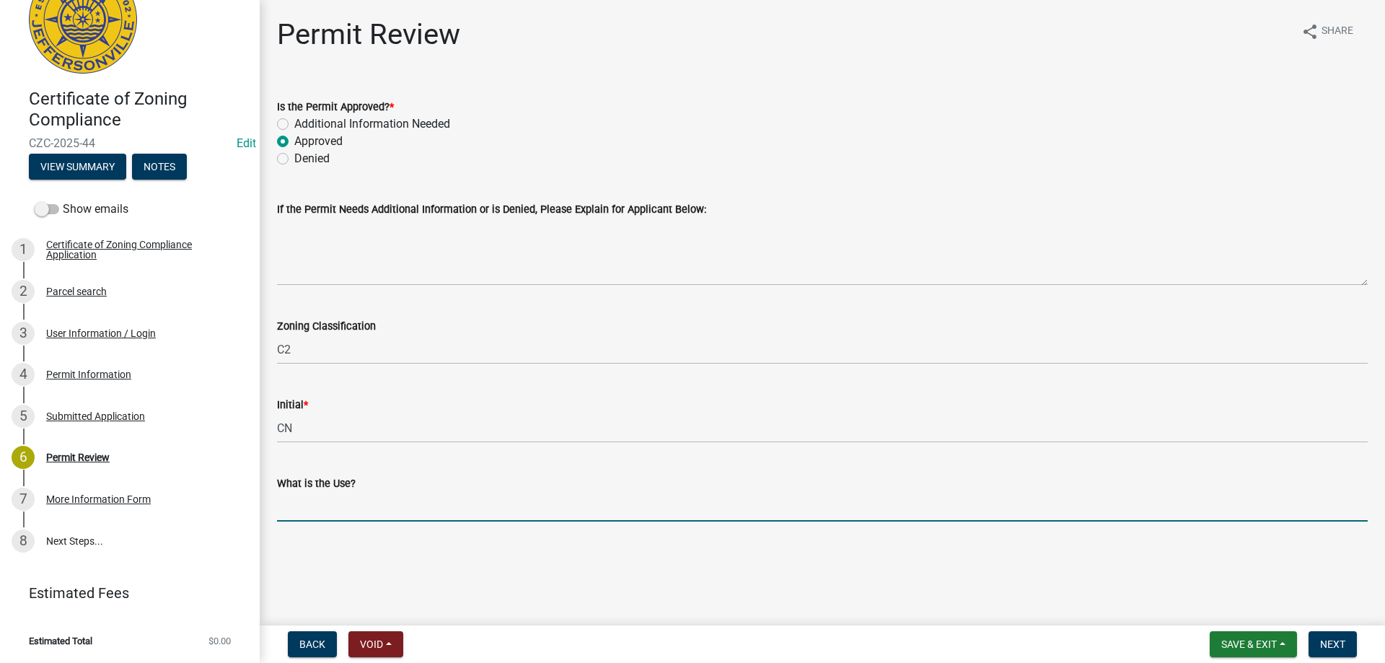
click at [355, 511] on input "What is the Use?" at bounding box center [822, 507] width 1091 height 30
type input "H"
click at [292, 506] on input "What is the Use?" at bounding box center [822, 507] width 1091 height 30
type input "H"
type input "Lashes, hair and nail salon"
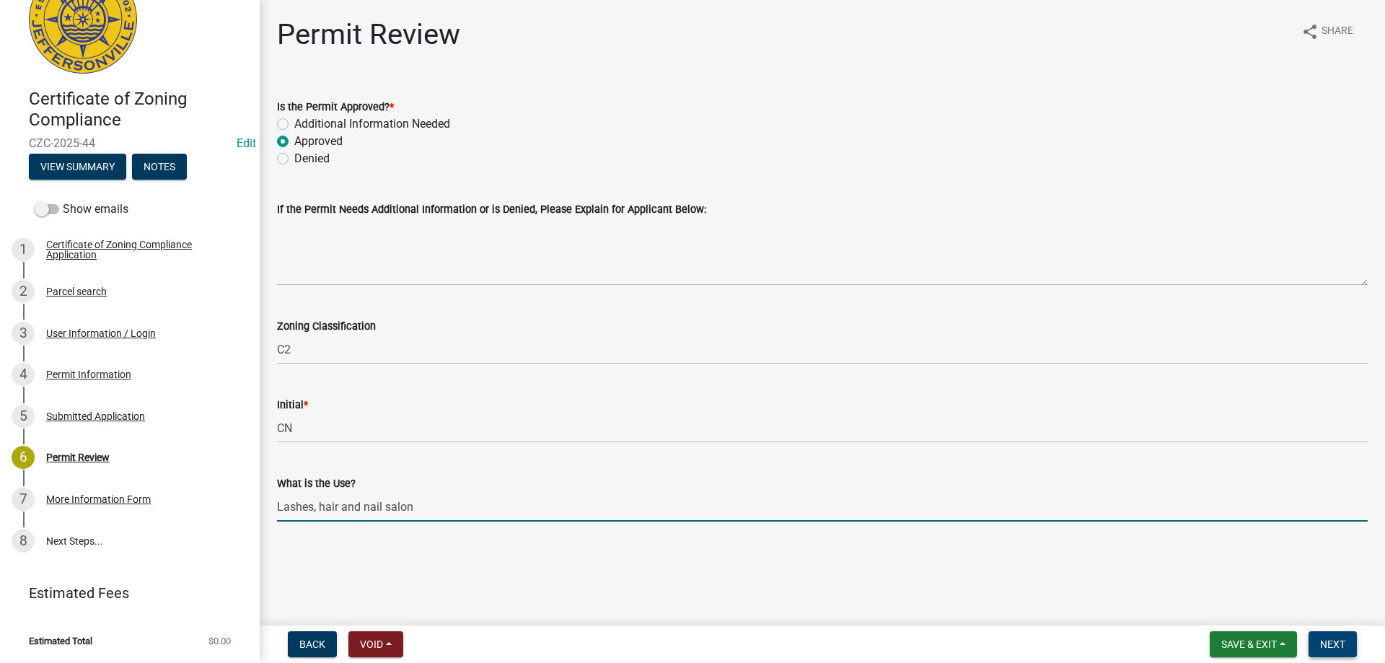
click at [1321, 641] on span "Next" at bounding box center [1332, 644] width 25 height 12
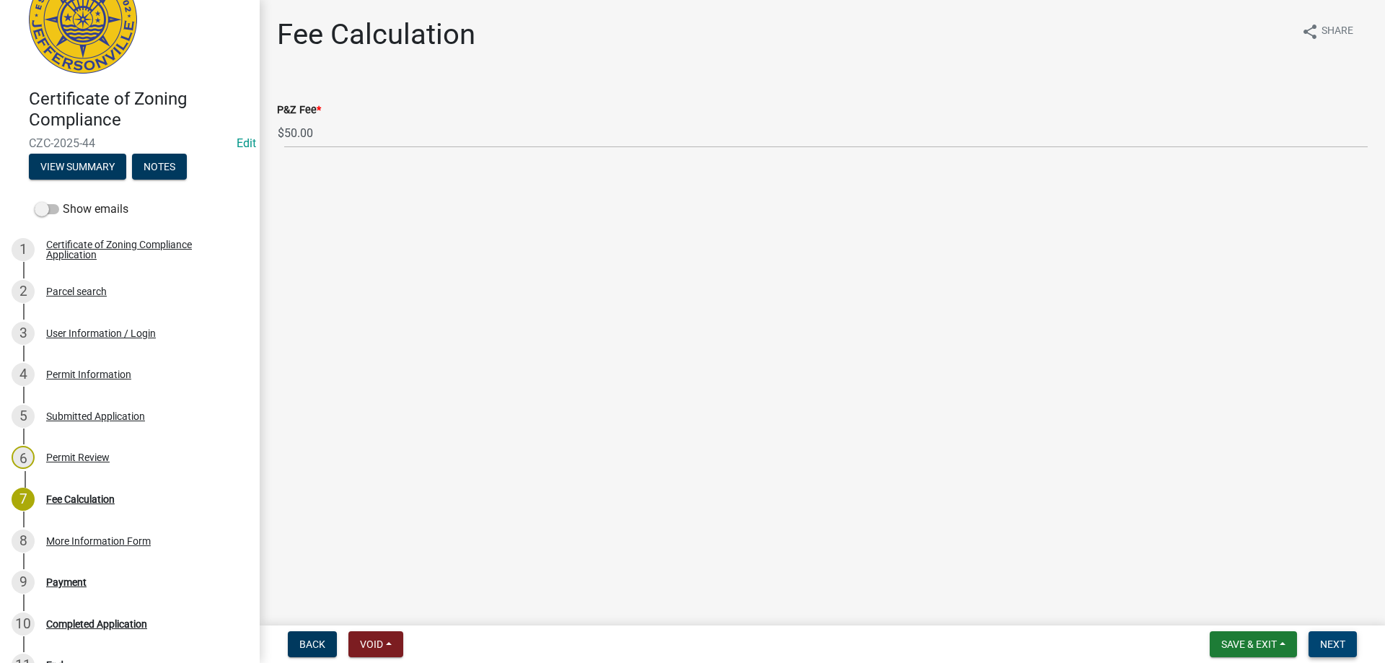
click at [1350, 646] on button "Next" at bounding box center [1333, 644] width 48 height 26
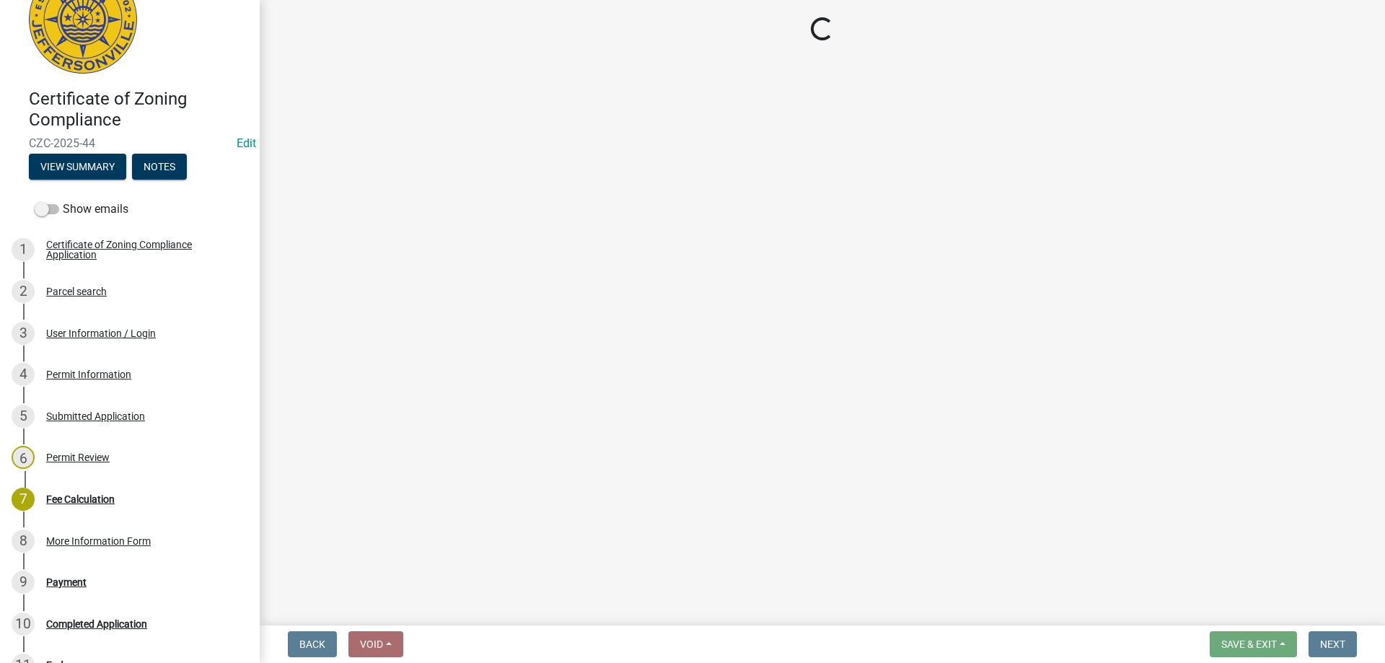
select select "3: 3"
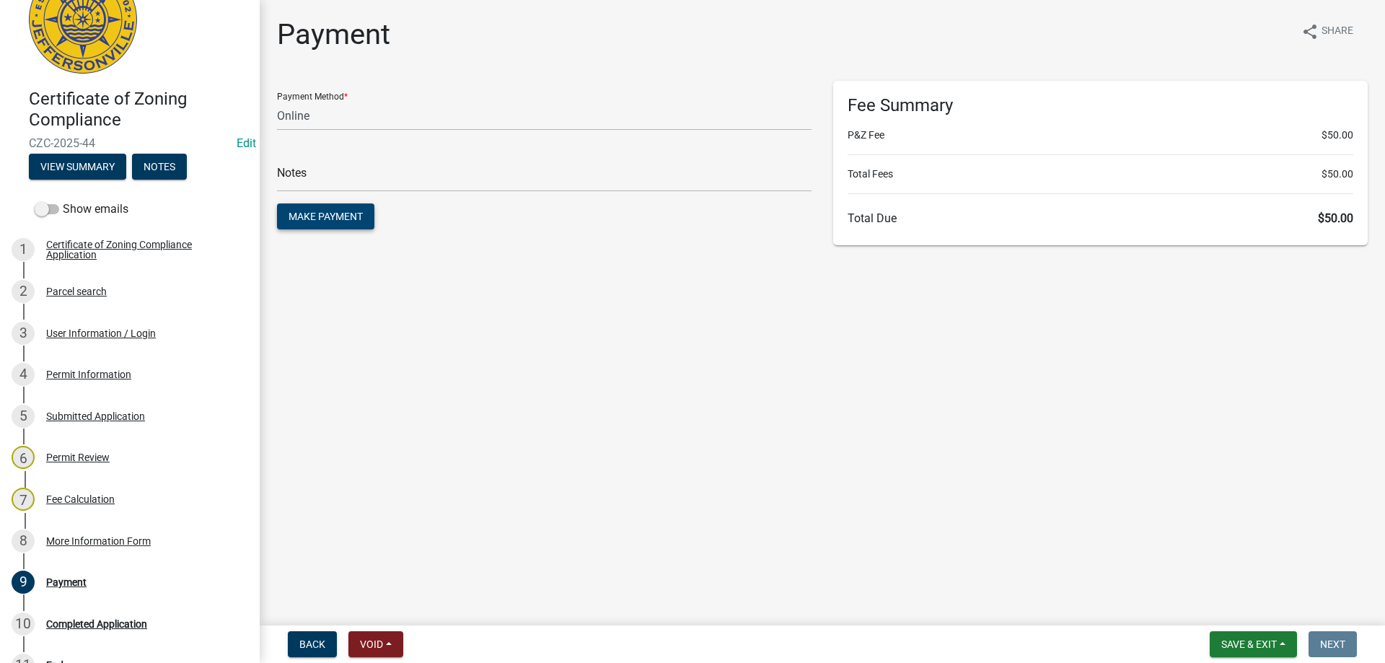
click at [338, 218] on span "Make Payment" at bounding box center [326, 217] width 74 height 12
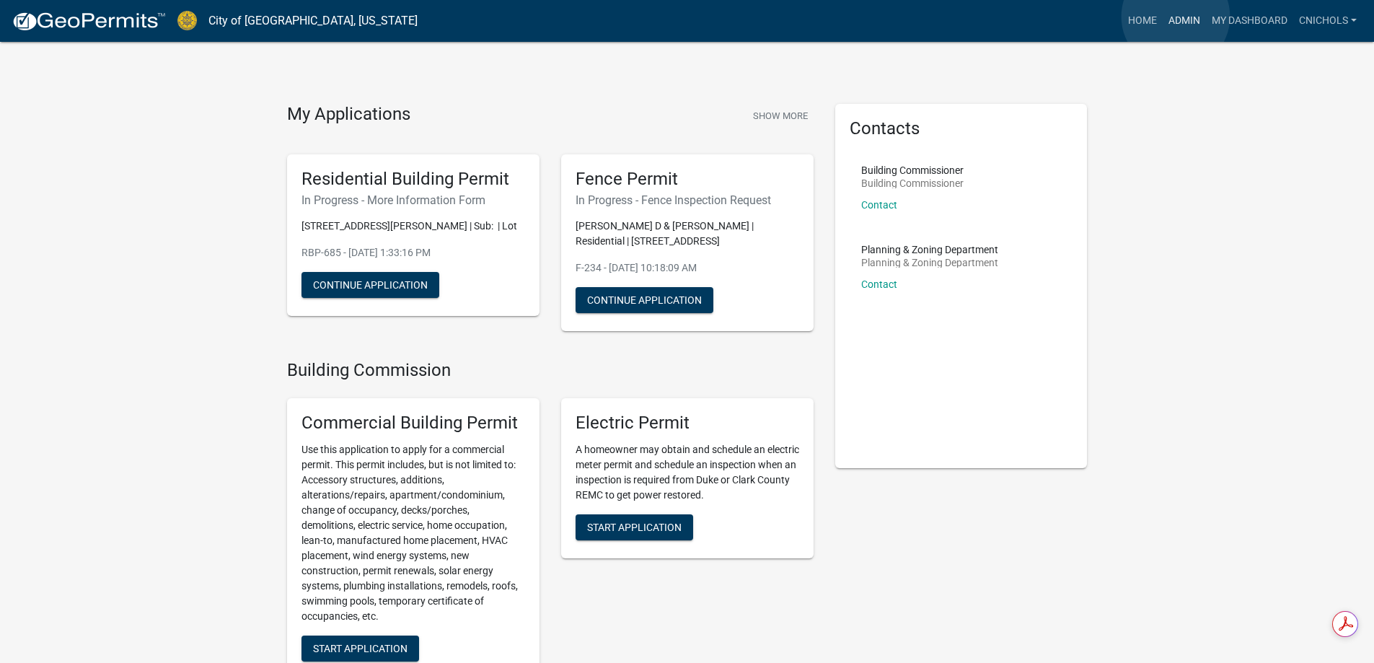
drag, startPoint x: 1176, startPoint y: 17, endPoint x: 962, endPoint y: 86, distance: 225.2
click at [1177, 17] on link "Admin" at bounding box center [1184, 20] width 43 height 27
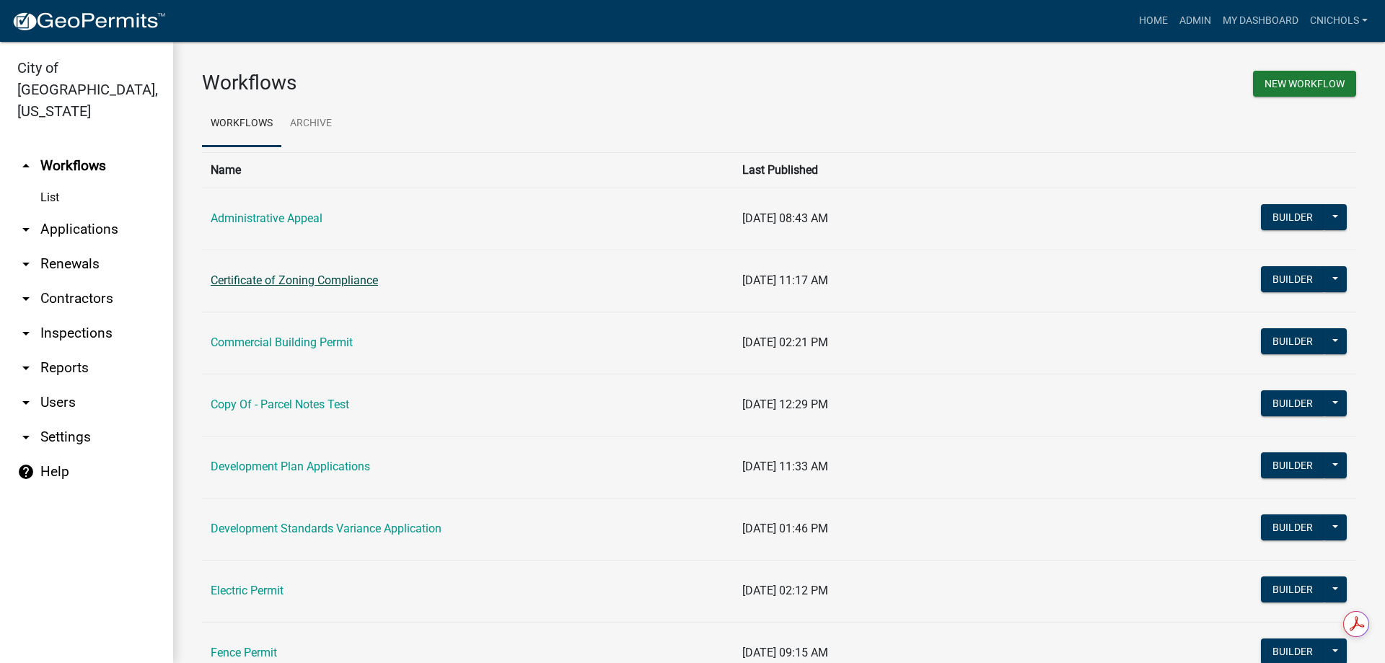
click at [289, 281] on link "Certificate of Zoning Compliance" at bounding box center [294, 280] width 167 height 14
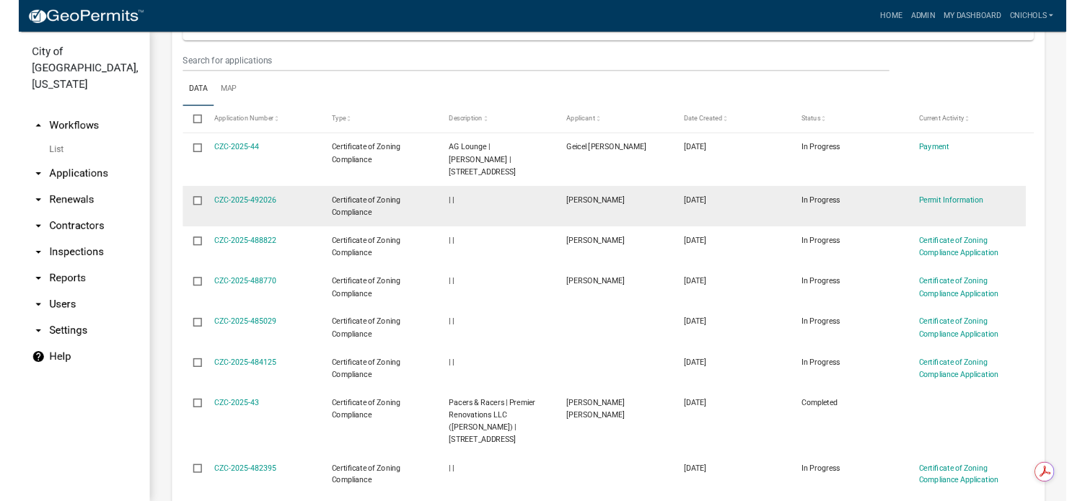
scroll to position [649, 0]
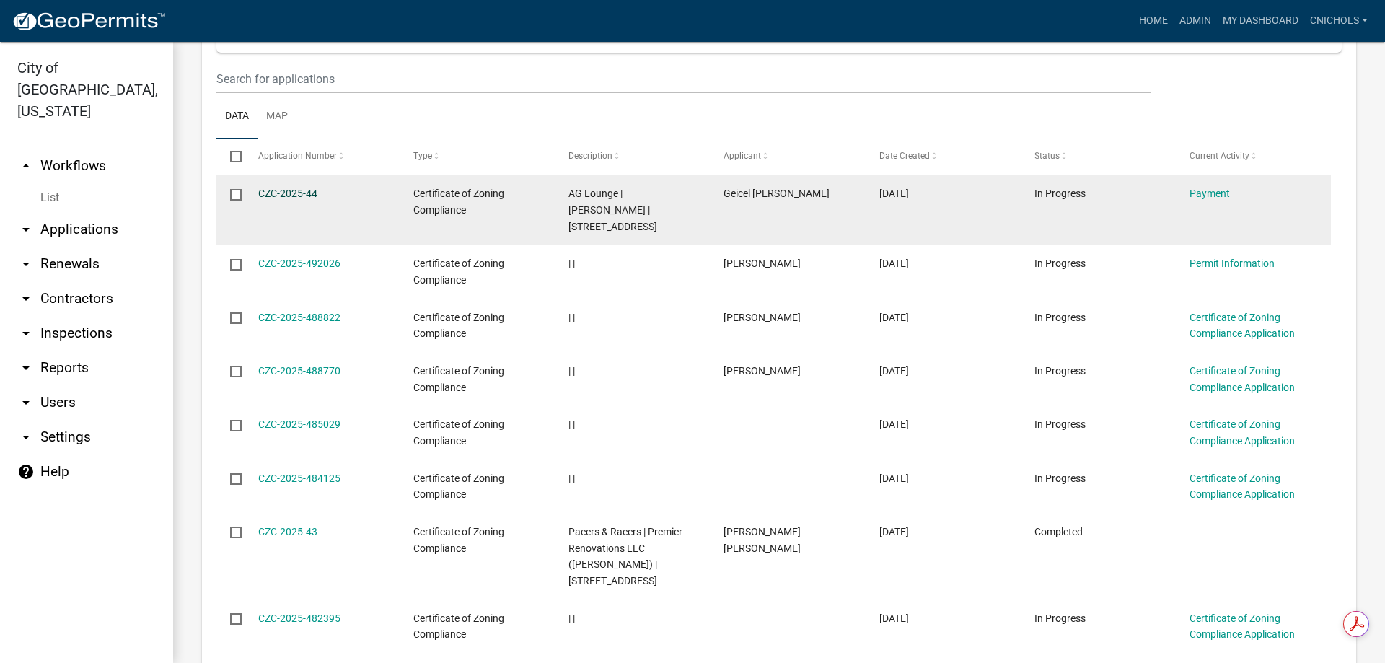
click at [281, 193] on link "CZC-2025-44" at bounding box center [287, 194] width 59 height 12
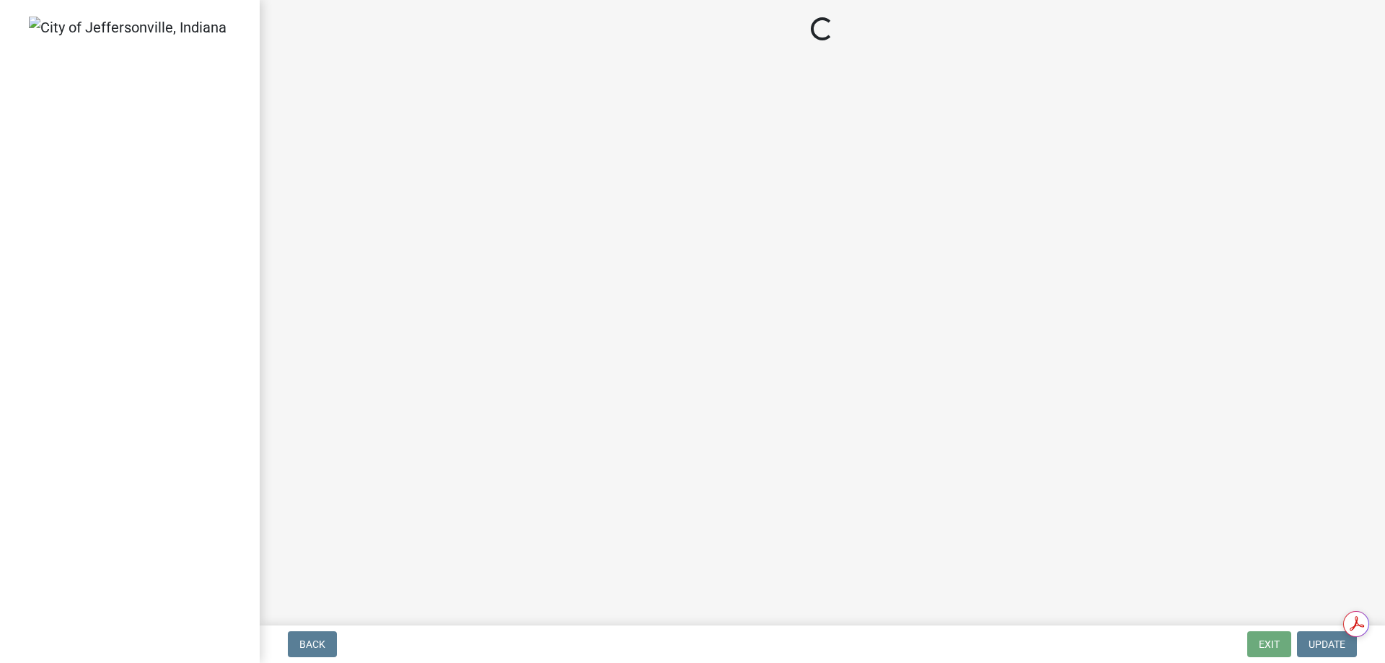
select select "3: 3"
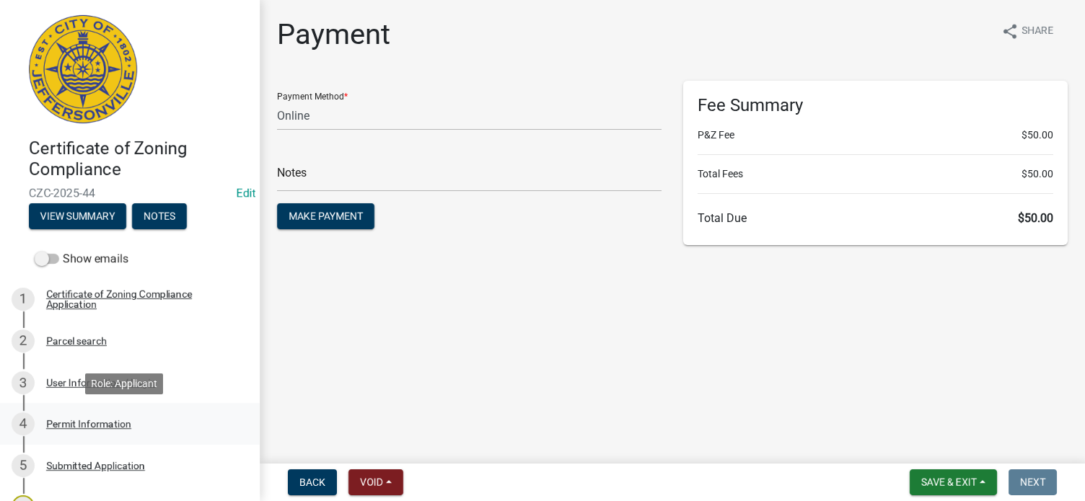
drag, startPoint x: 88, startPoint y: 421, endPoint x: 136, endPoint y: 404, distance: 51.3
click at [88, 421] on div "Permit Information" at bounding box center [88, 424] width 85 height 10
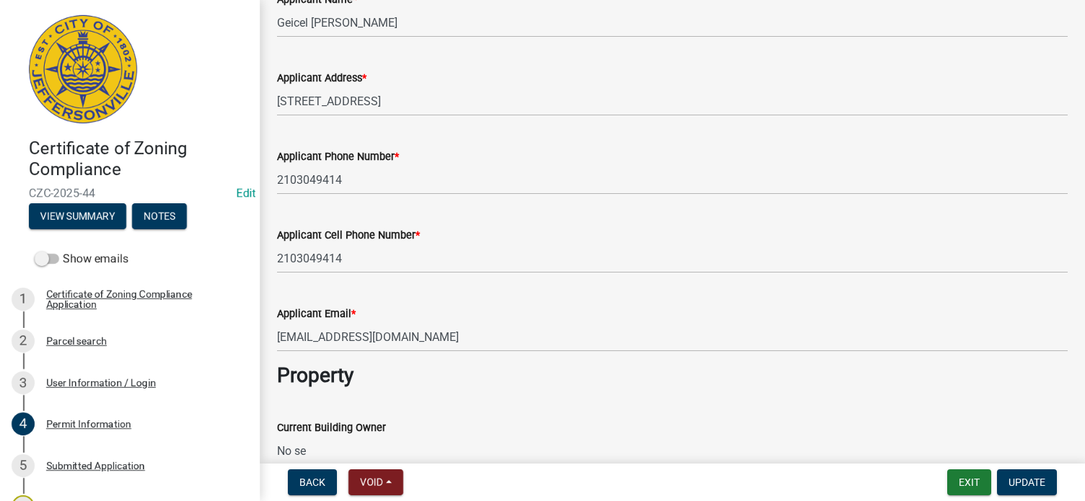
scroll to position [216, 0]
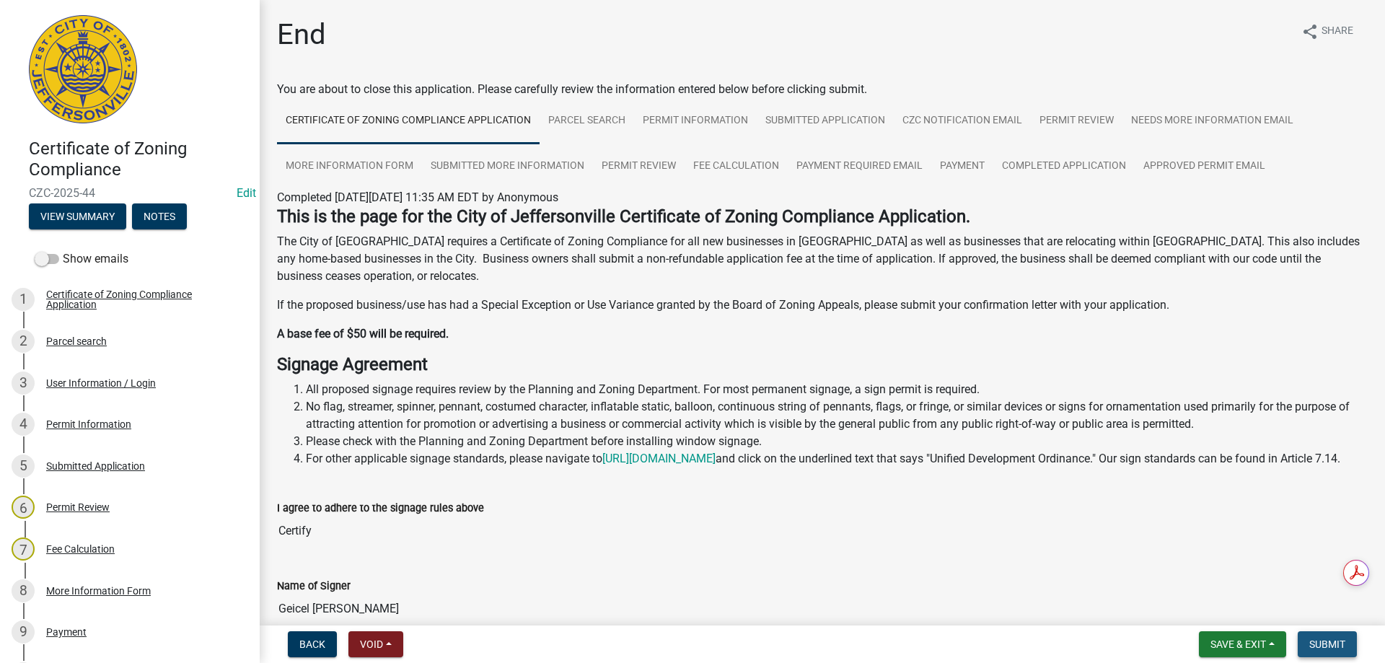
click at [1321, 643] on span "Submit" at bounding box center [1327, 644] width 36 height 12
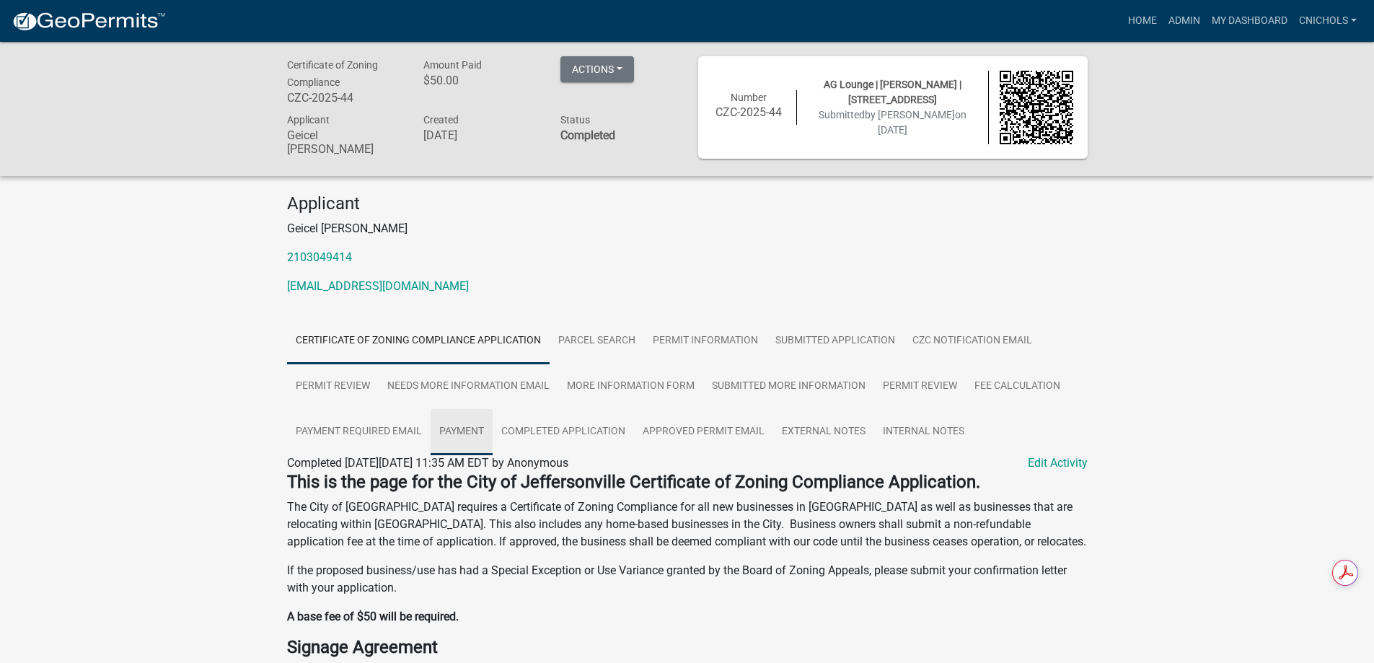
click at [473, 432] on link "Payment" at bounding box center [462, 432] width 62 height 46
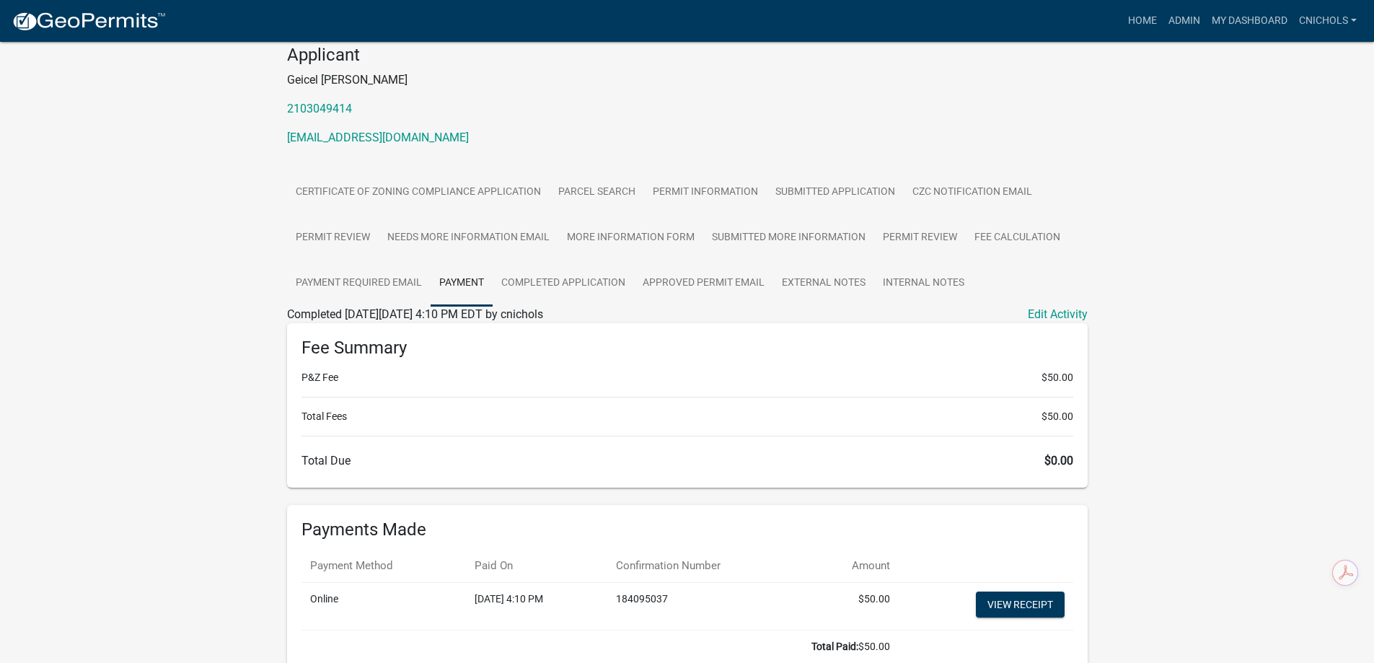
scroll to position [235, 0]
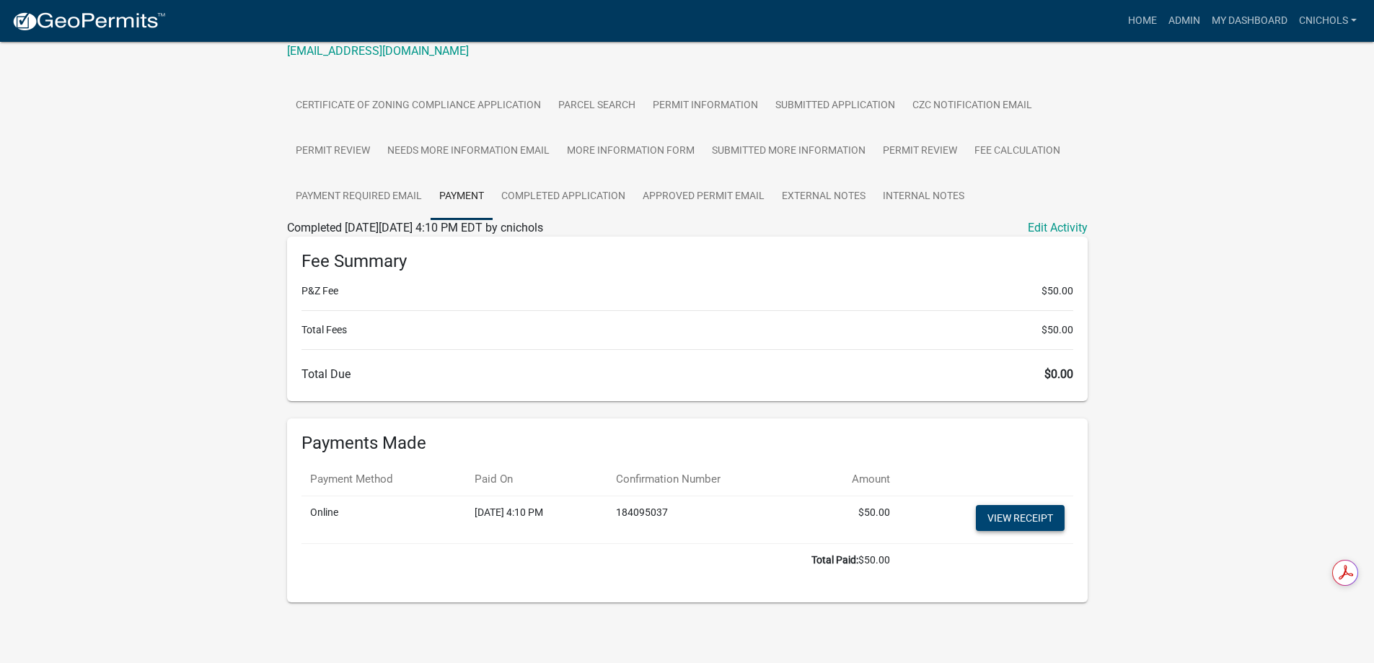
click at [1021, 514] on link "View receipt" at bounding box center [1020, 518] width 89 height 26
